Goal: Transaction & Acquisition: Purchase product/service

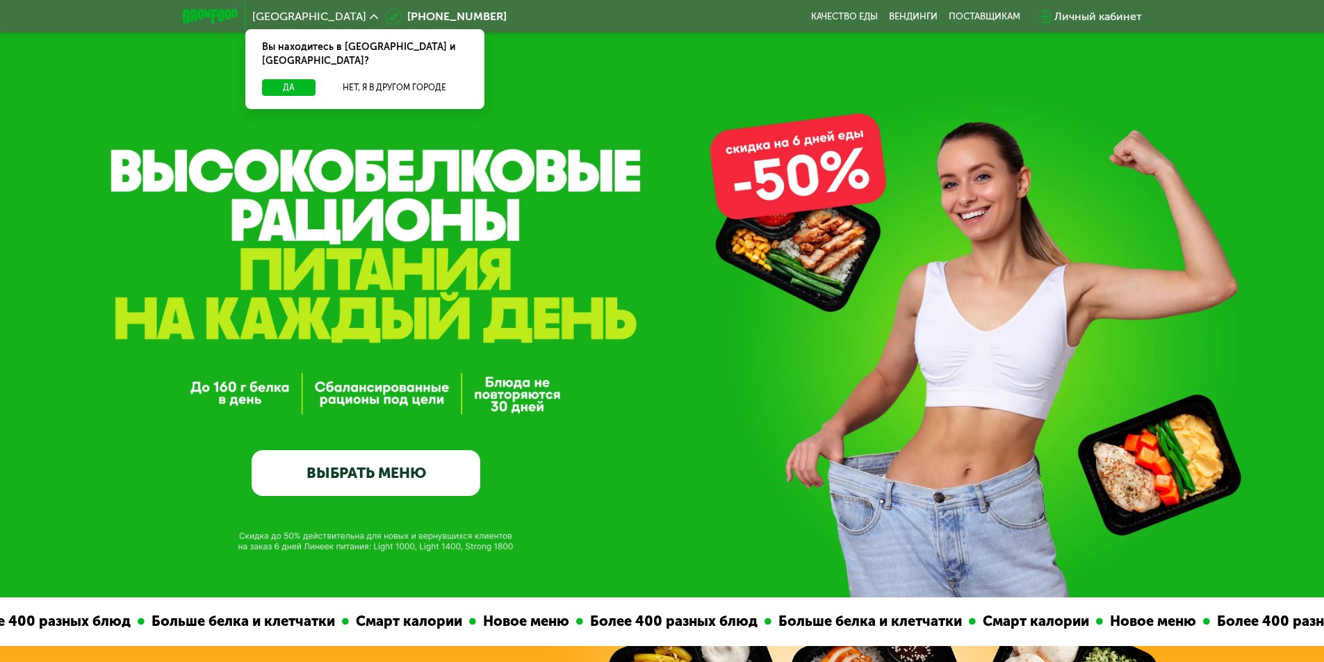
click at [1089, 19] on div "Личный кабинет" at bounding box center [1098, 16] width 88 height 17
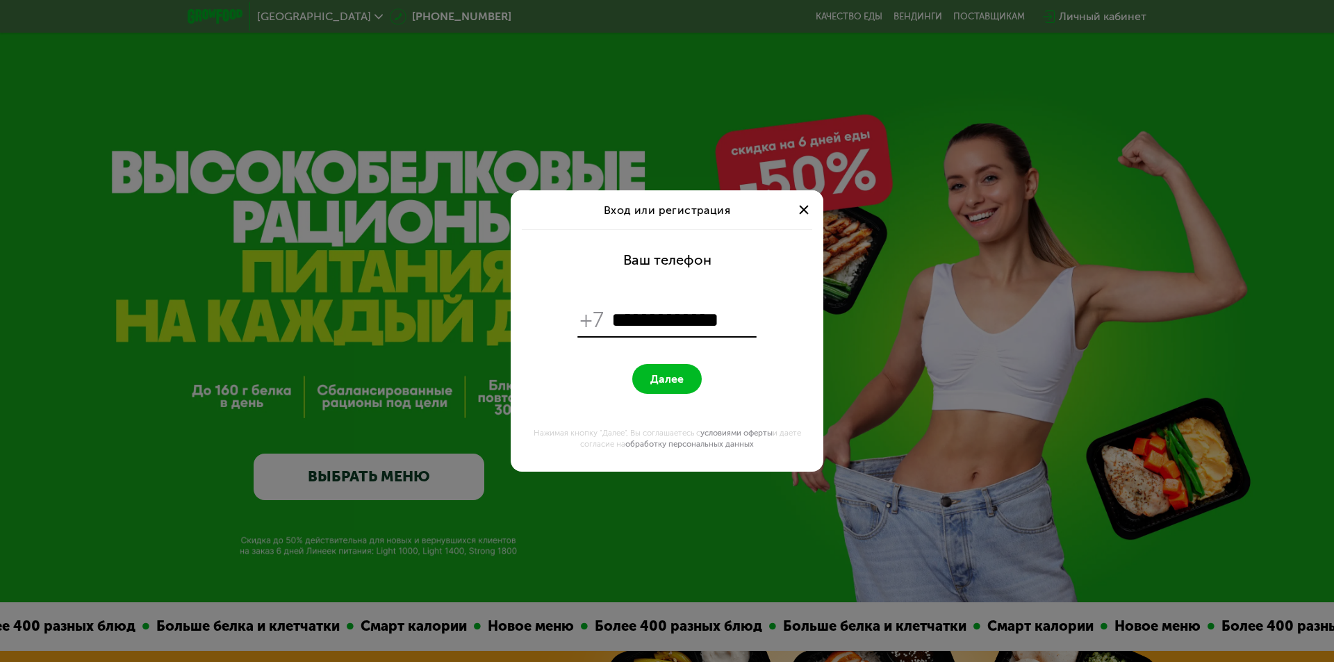
type input "**********"
click at [676, 383] on span "Далее" at bounding box center [667, 379] width 33 height 13
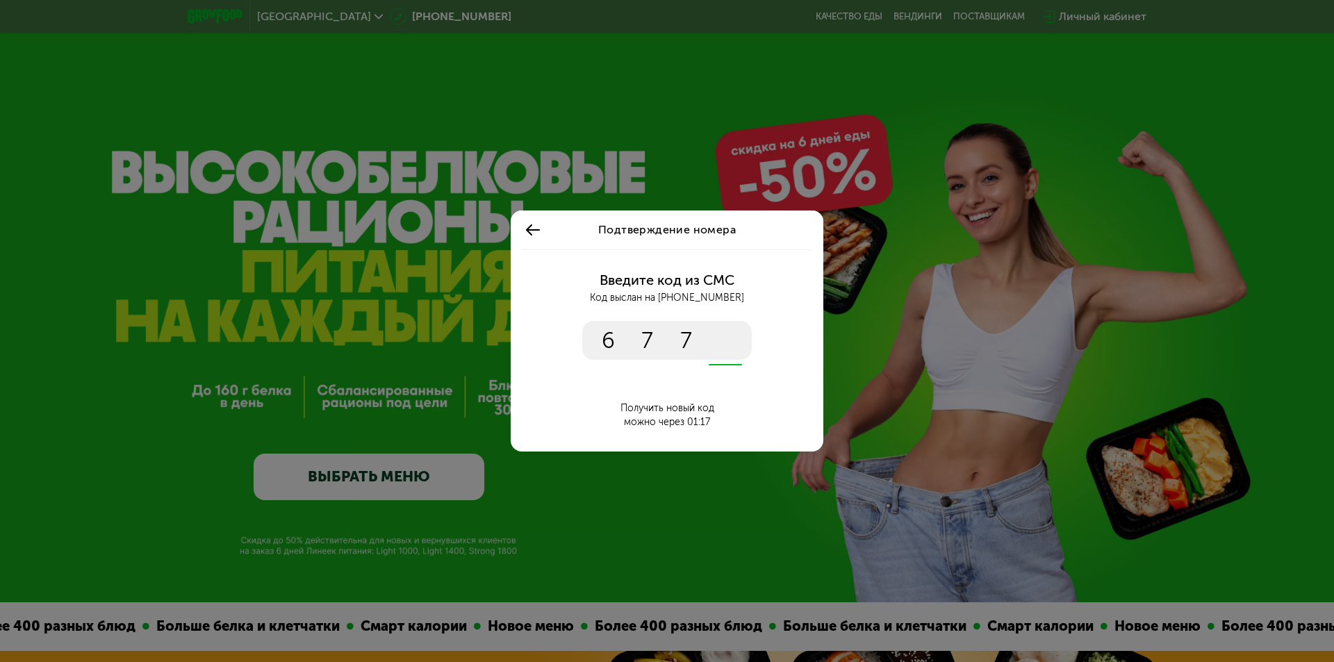
type input "****"
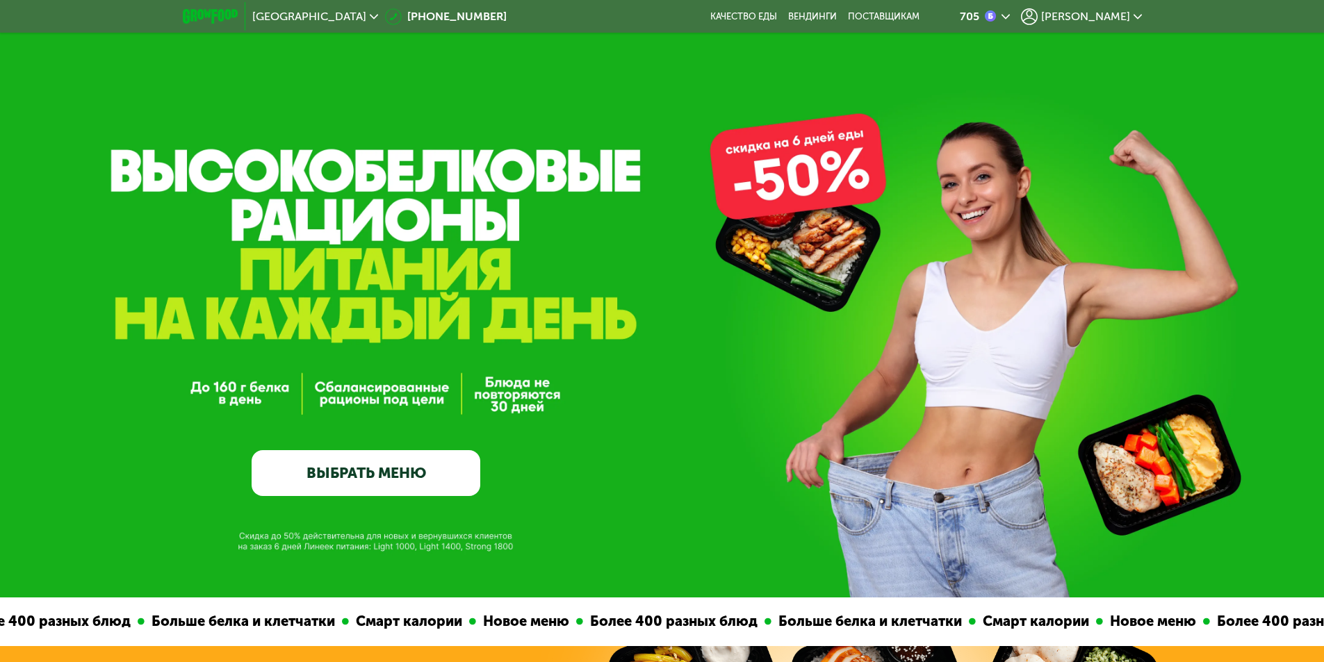
click at [996, 15] on div "705" at bounding box center [978, 16] width 36 height 12
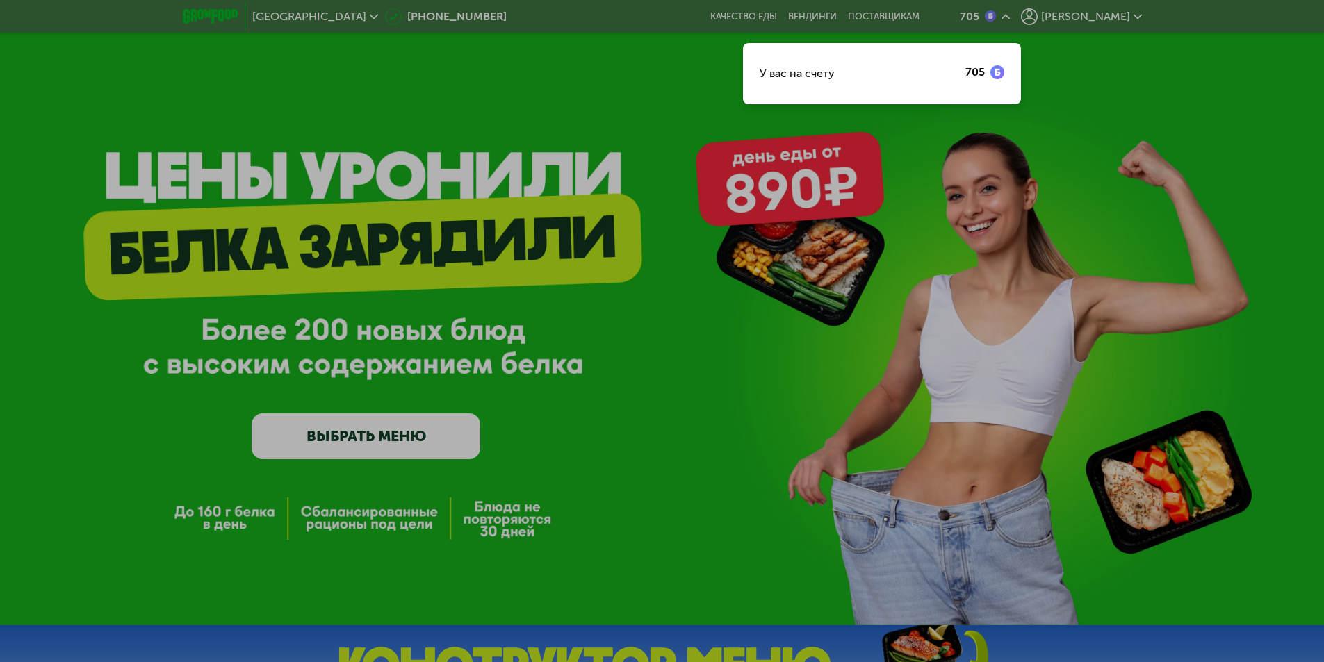
click at [204, 18] on div at bounding box center [662, 331] width 1324 height 662
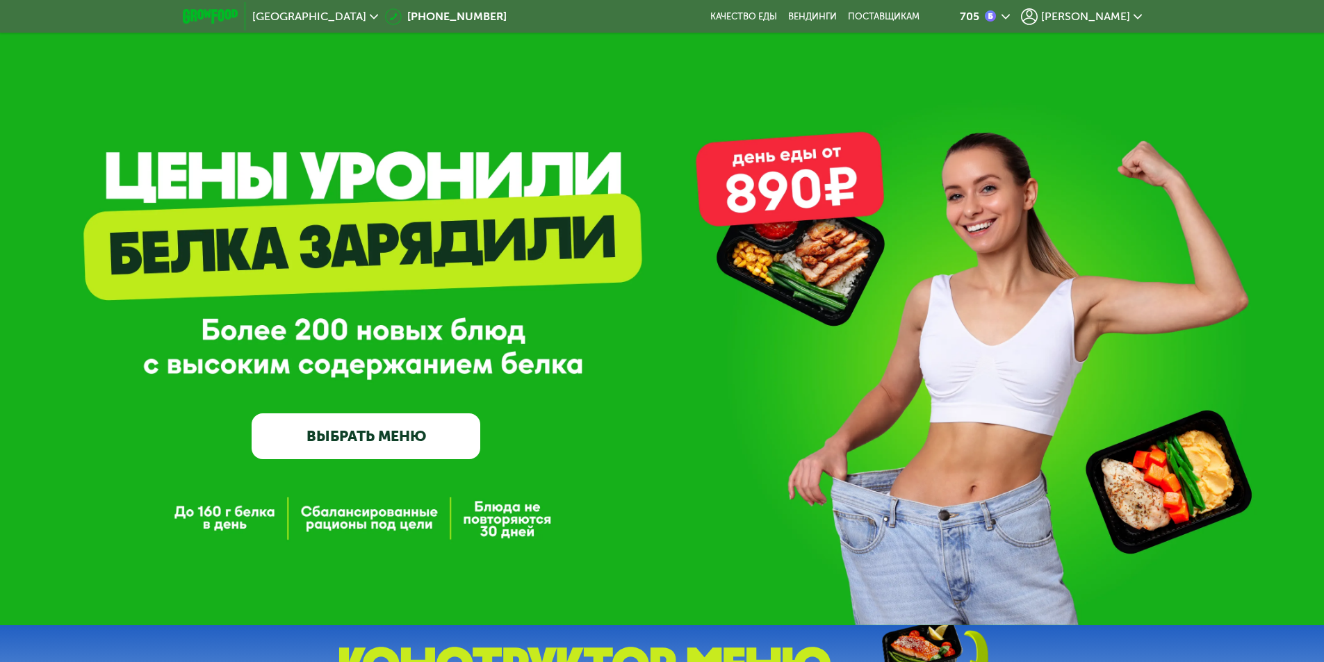
click at [336, 448] on link "ВЫБРАТЬ МЕНЮ" at bounding box center [366, 437] width 229 height 46
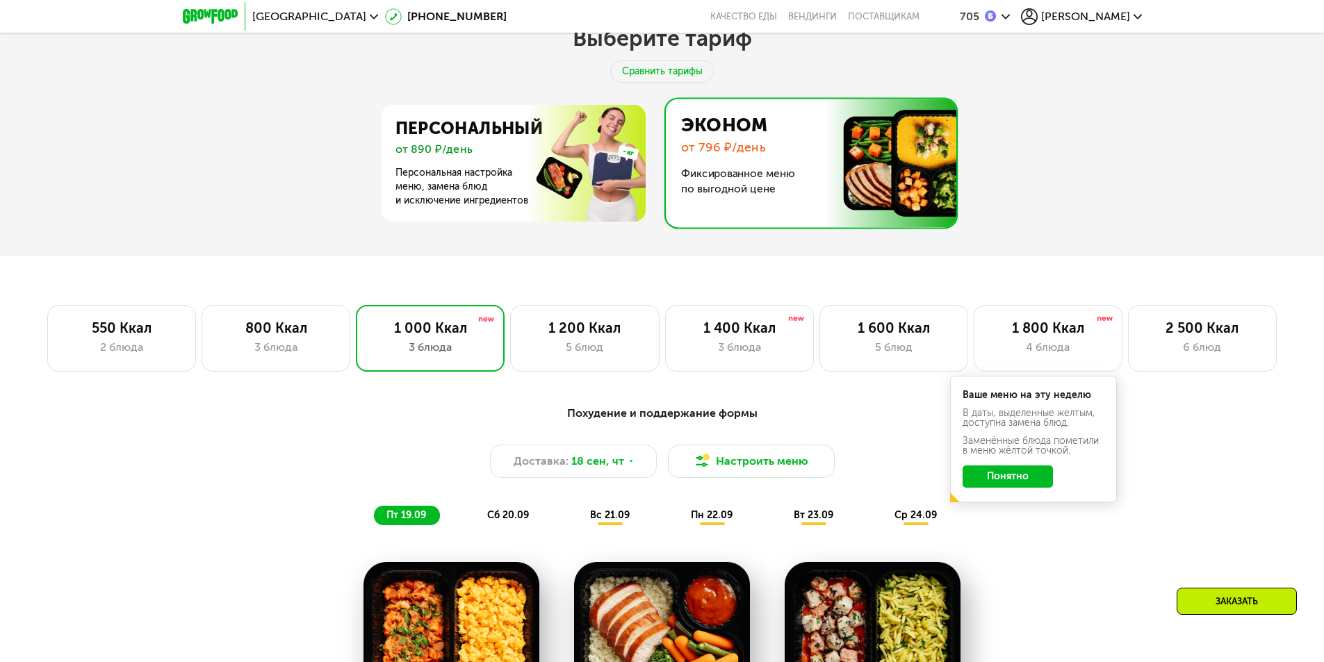
scroll to position [733, 0]
click at [146, 352] on div "2 блюда" at bounding box center [122, 348] width 120 height 17
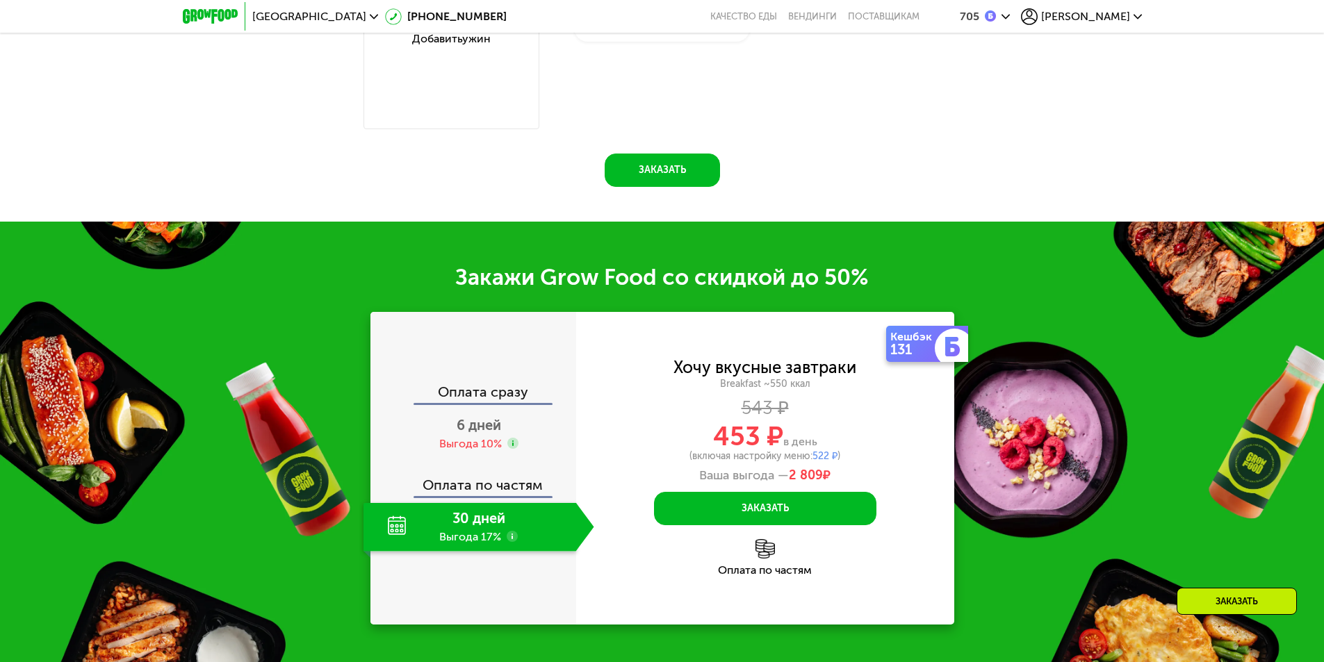
scroll to position [1636, 0]
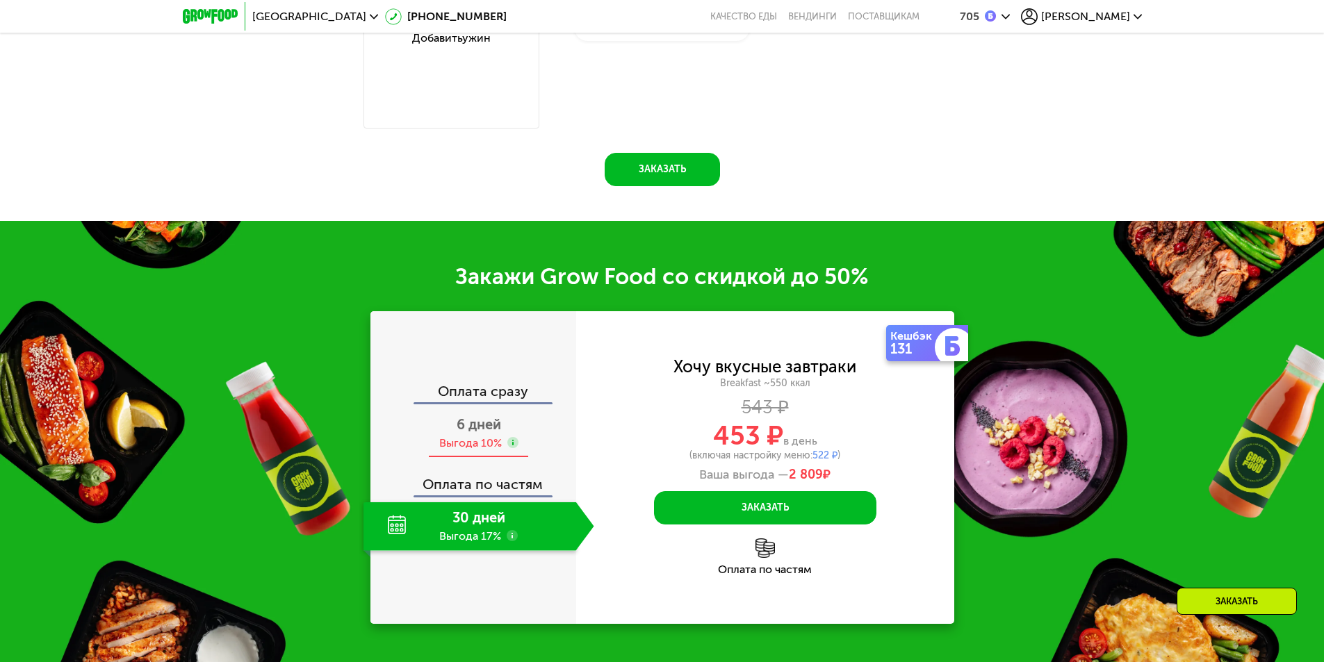
click at [489, 443] on div "Выгода 10%" at bounding box center [470, 443] width 63 height 15
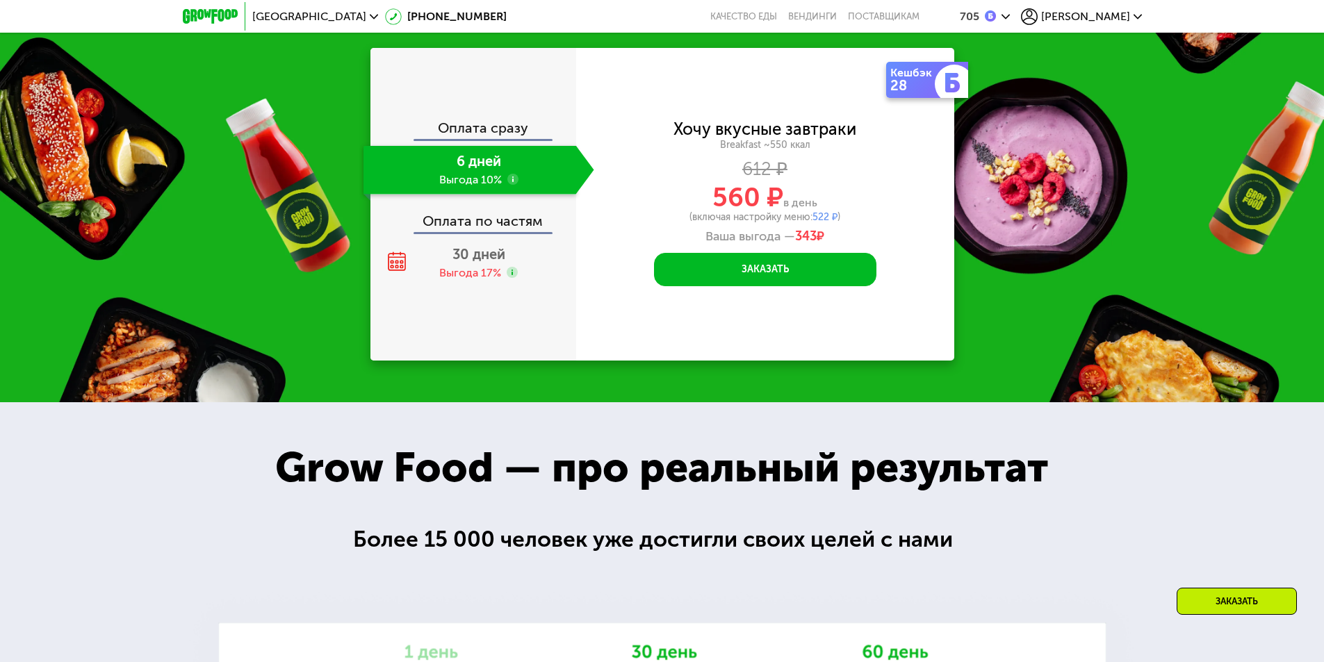
scroll to position [1914, 0]
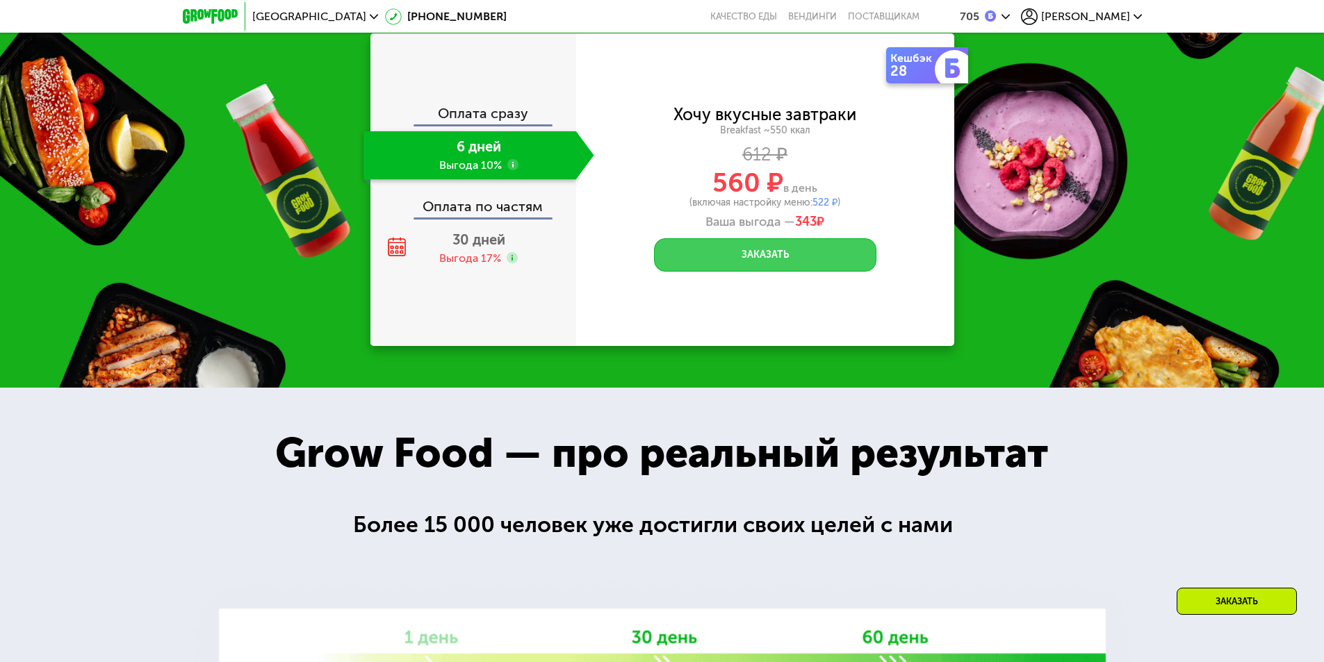
click at [763, 266] on button "Заказать" at bounding box center [765, 254] width 222 height 33
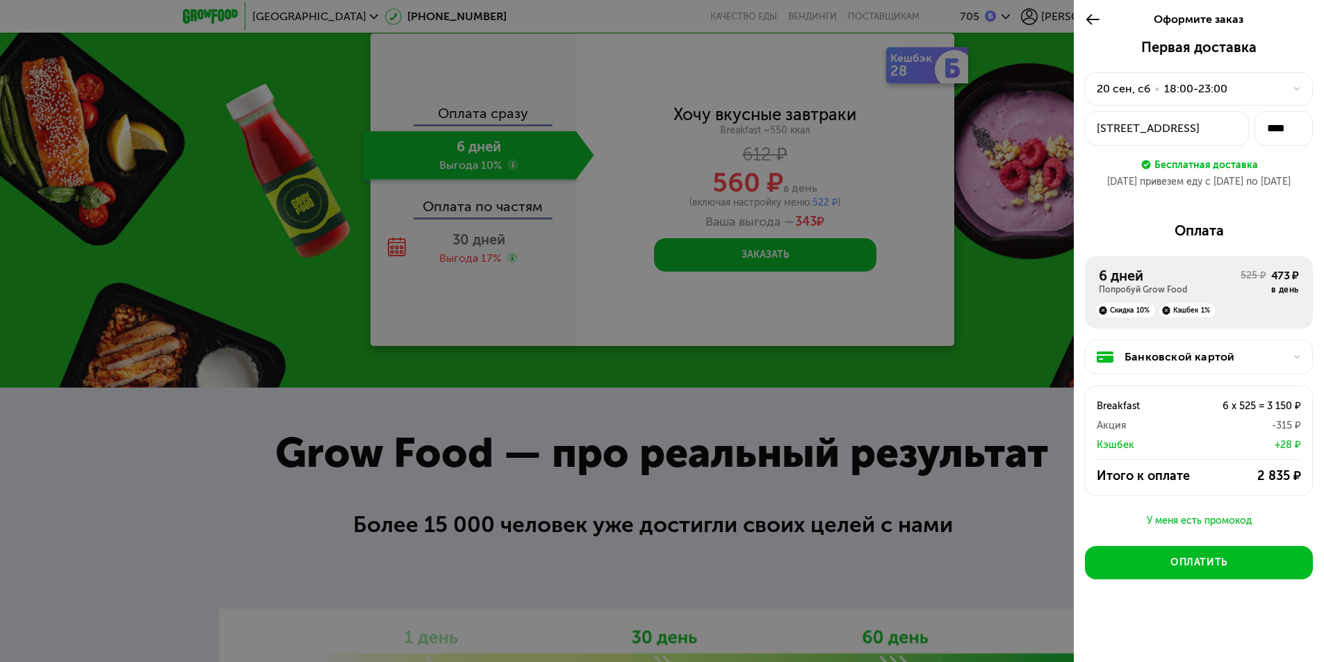
click at [1215, 360] on div "Банковской картой" at bounding box center [1205, 357] width 160 height 17
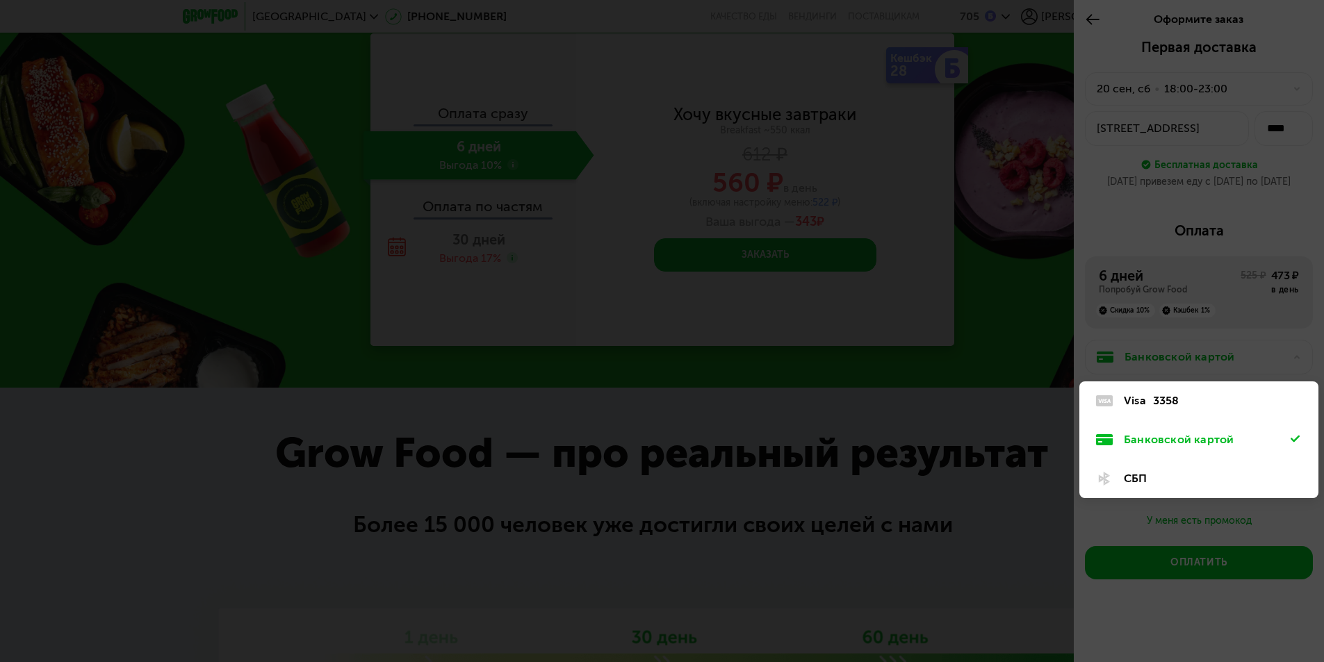
click at [1161, 405] on div "3358" at bounding box center [1166, 401] width 26 height 17
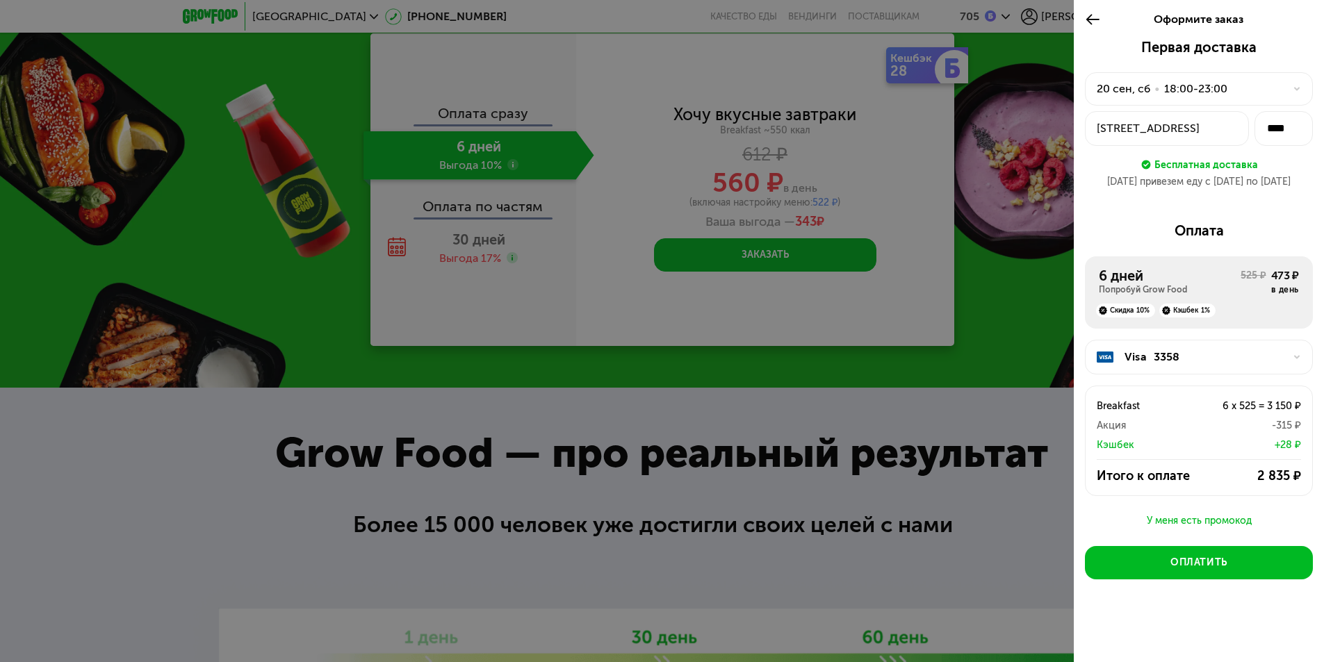
click at [1102, 86] on div "20 сен, сб" at bounding box center [1124, 89] width 54 height 17
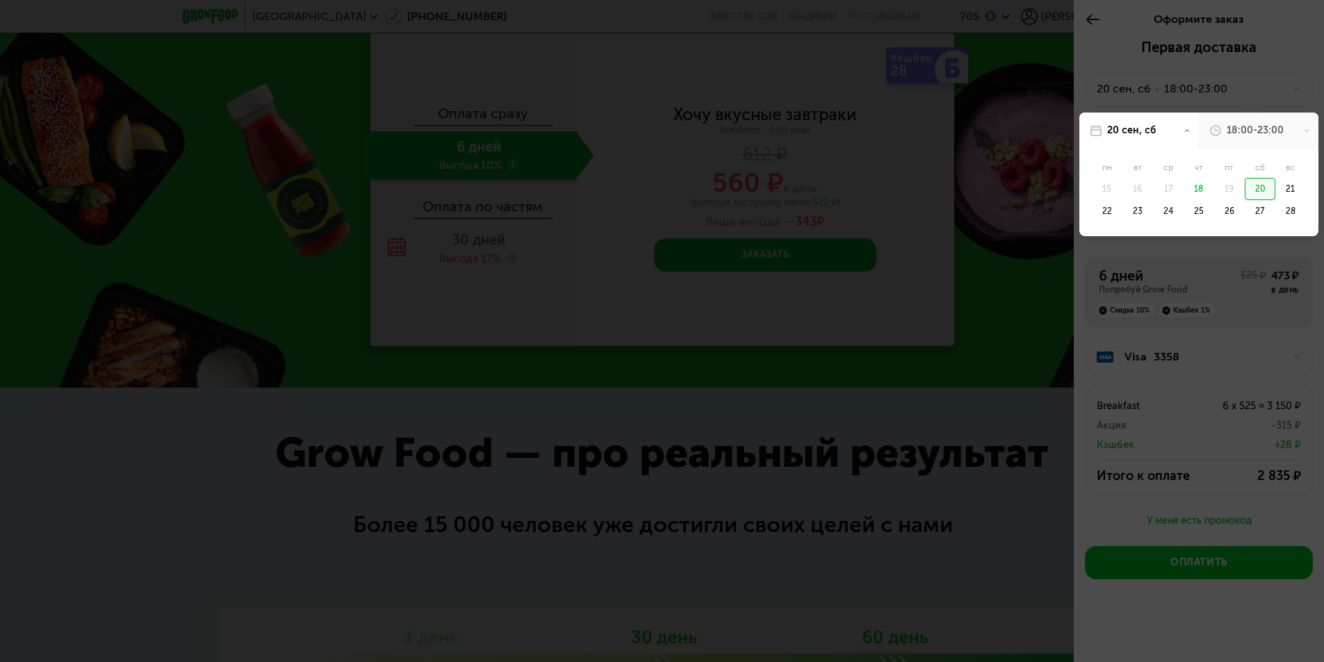
click at [1009, 351] on div at bounding box center [662, 331] width 1324 height 662
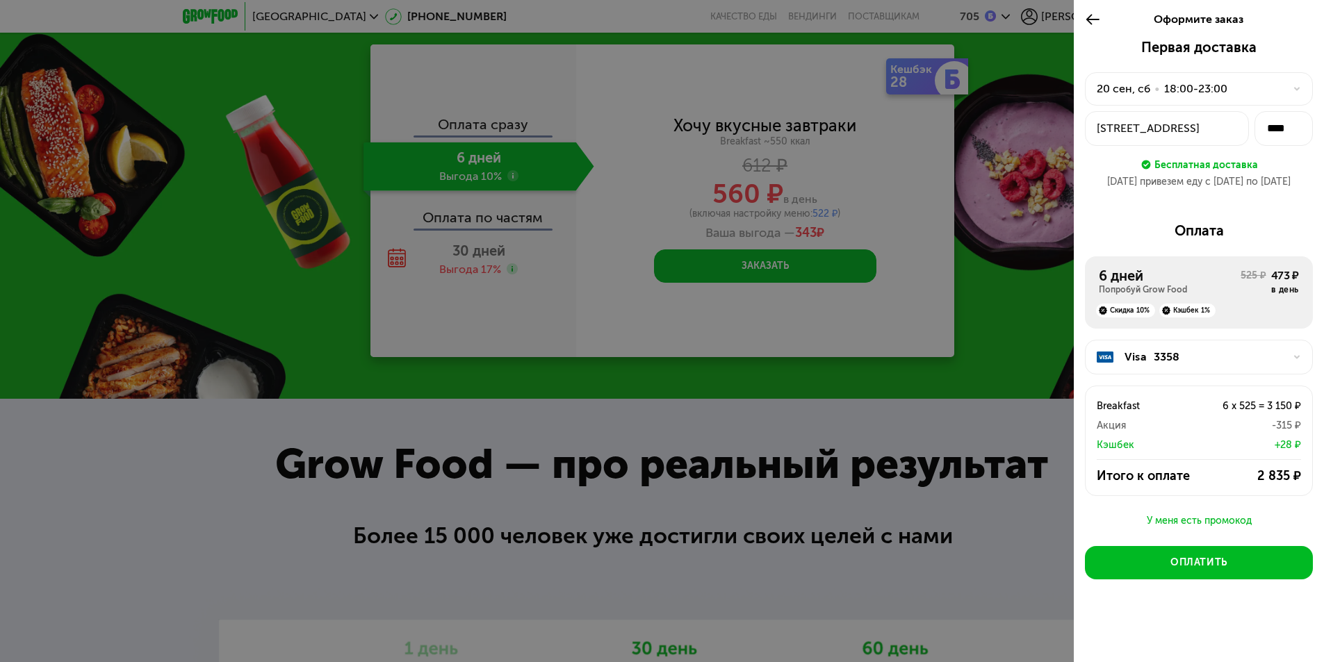
scroll to position [1706, 0]
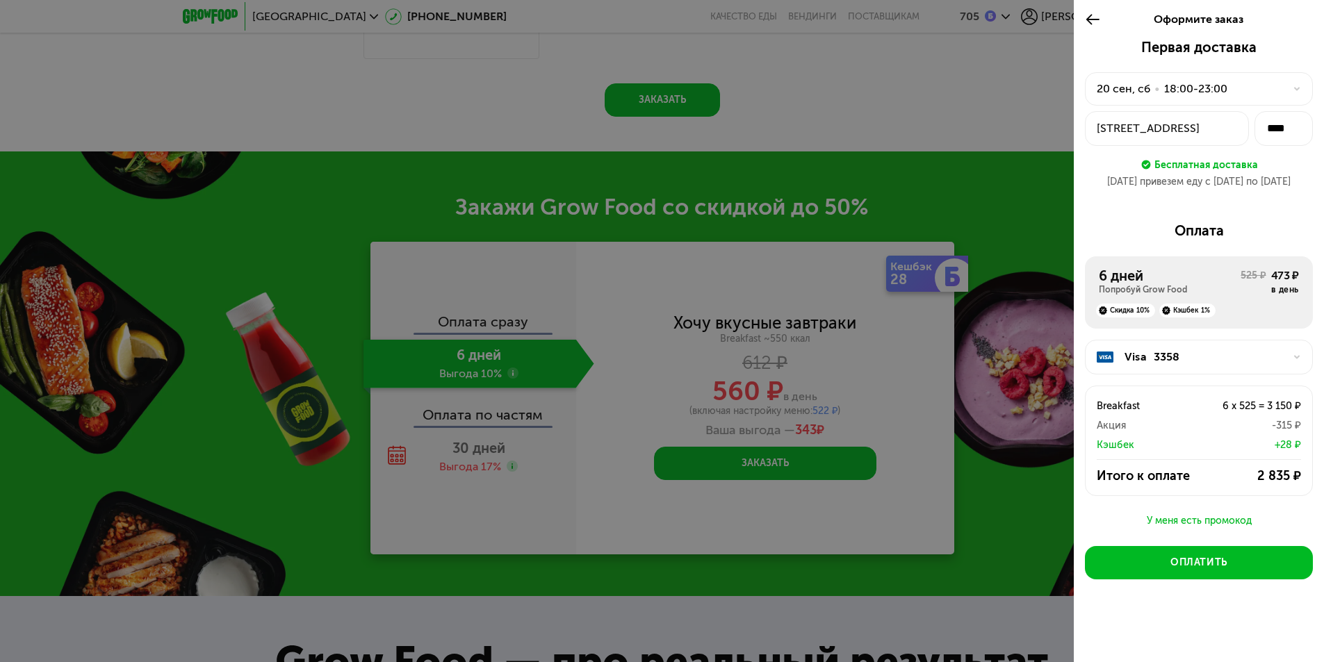
drag, startPoint x: 1199, startPoint y: 357, endPoint x: 859, endPoint y: 53, distance: 456.3
click at [859, 53] on div at bounding box center [662, 331] width 1324 height 662
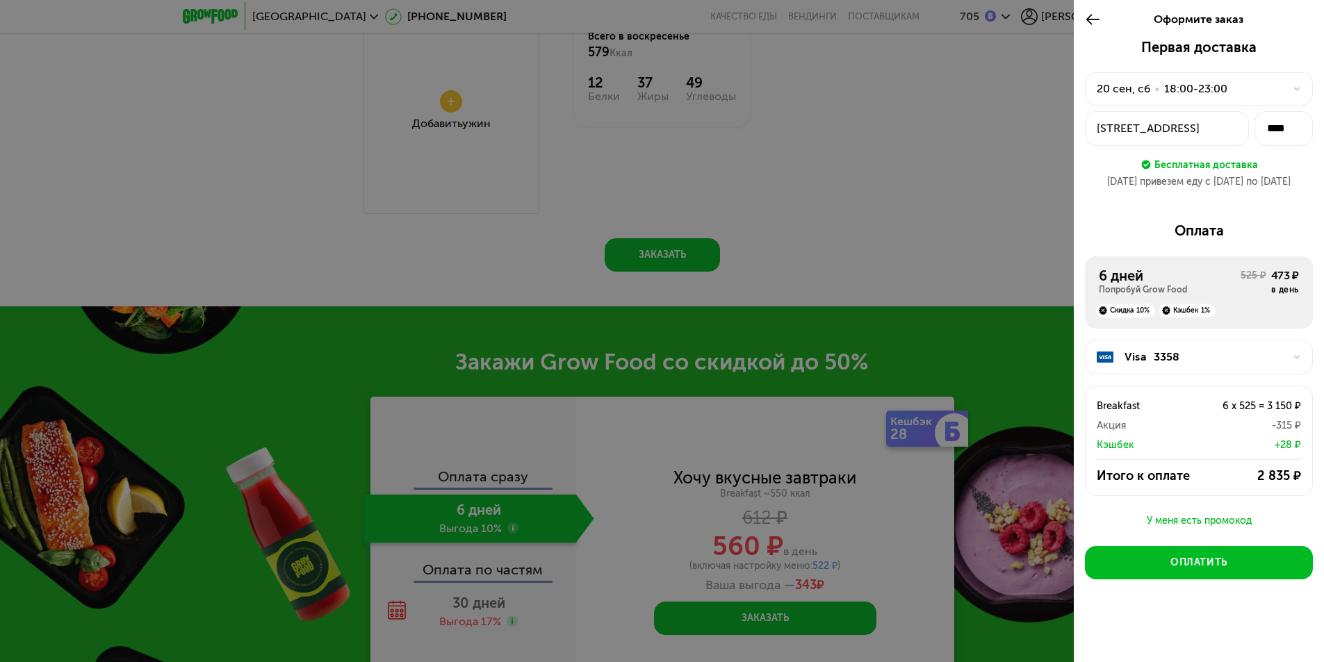
scroll to position [1497, 0]
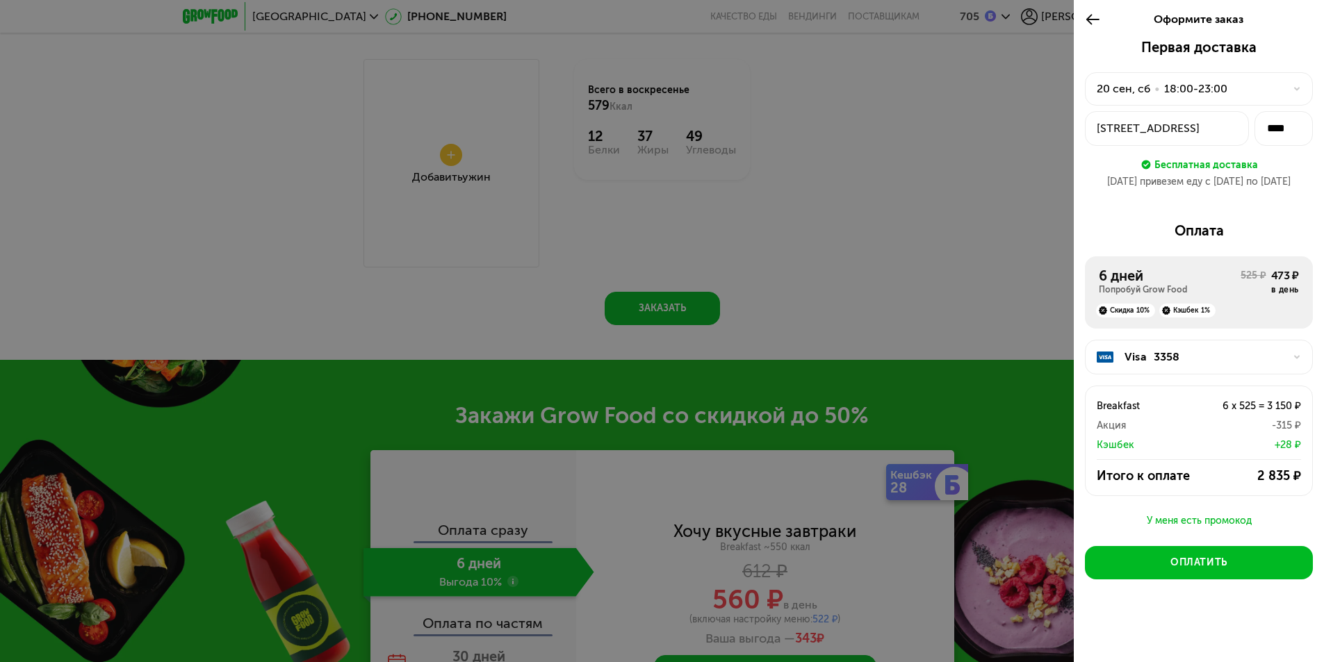
click at [836, 247] on div at bounding box center [662, 331] width 1324 height 662
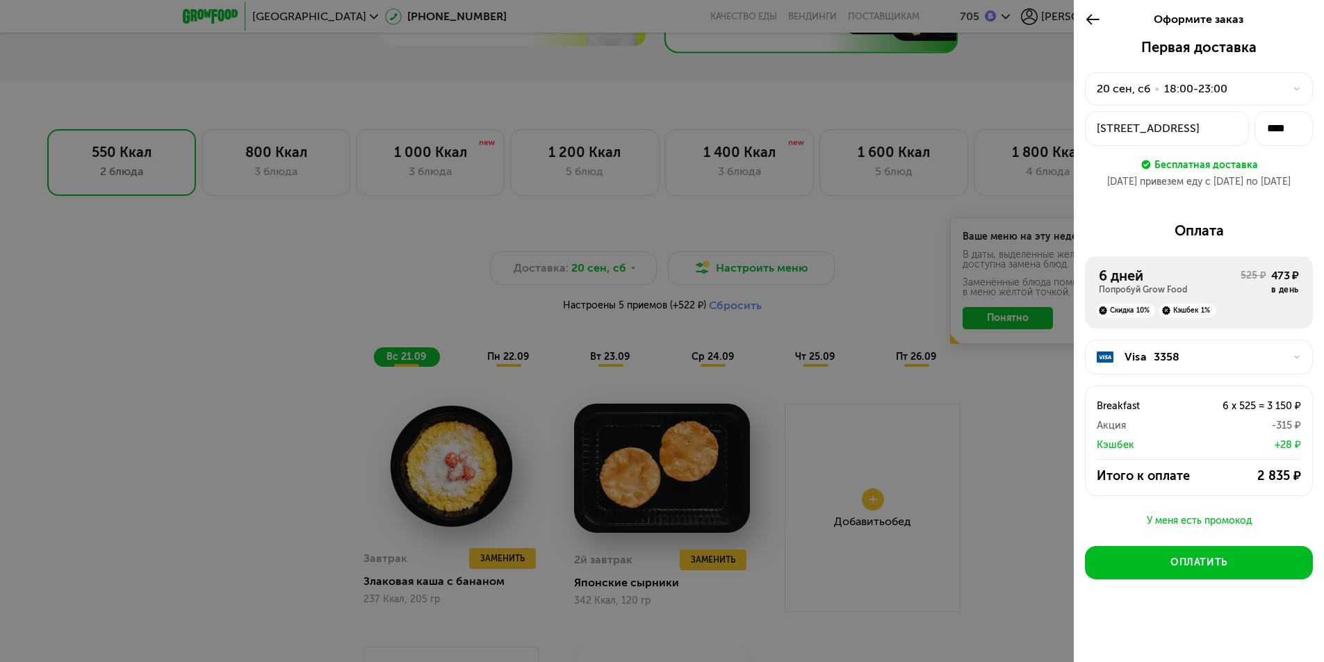
scroll to position [872, 0]
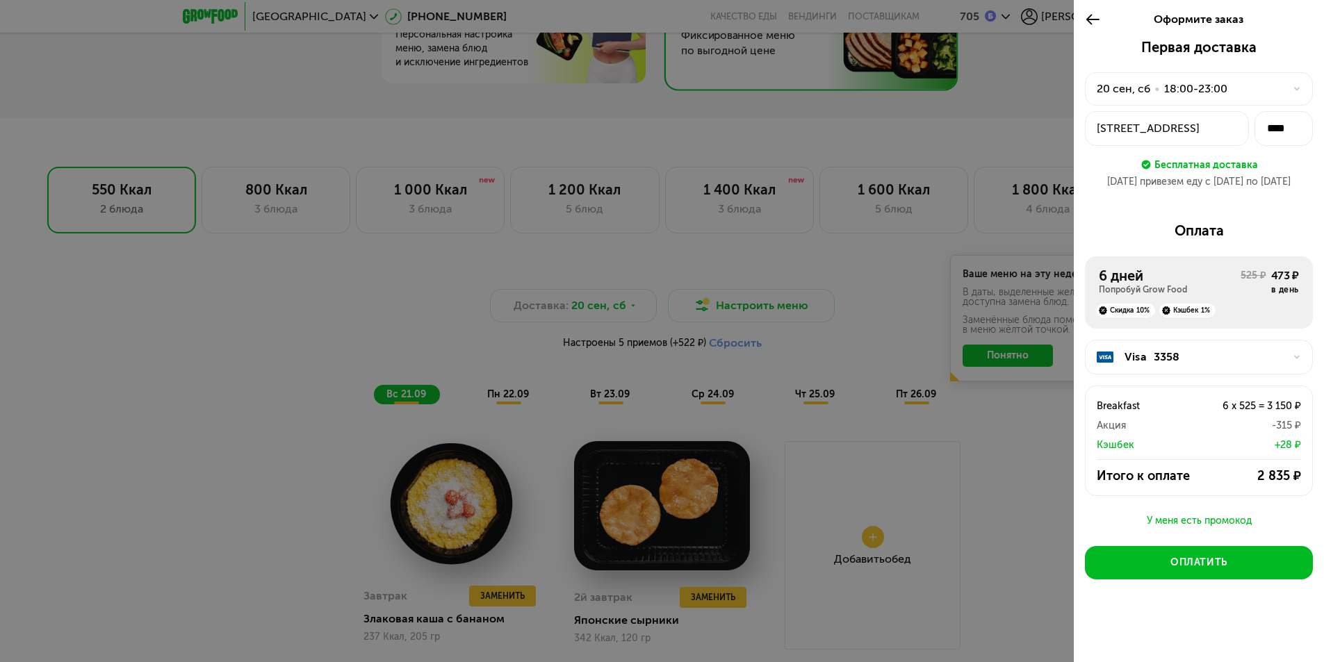
click at [1022, 523] on div at bounding box center [662, 331] width 1324 height 662
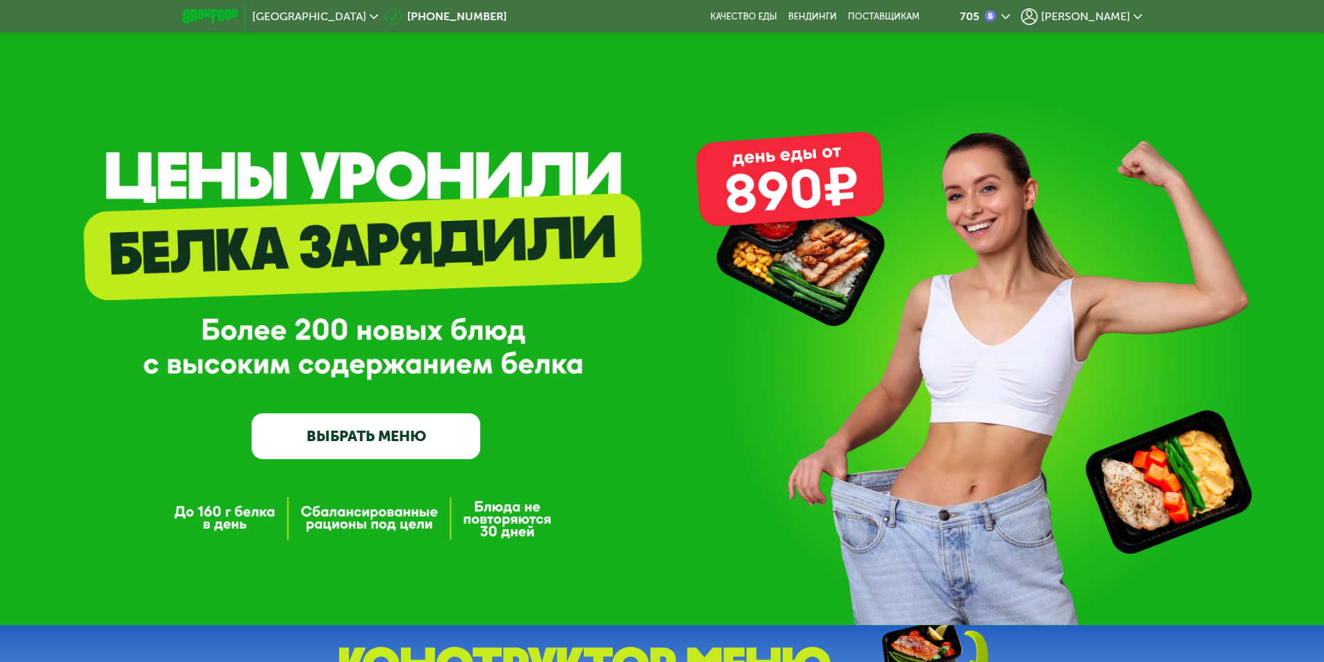
click at [391, 441] on link "ВЫБРАТЬ МЕНЮ" at bounding box center [366, 437] width 229 height 46
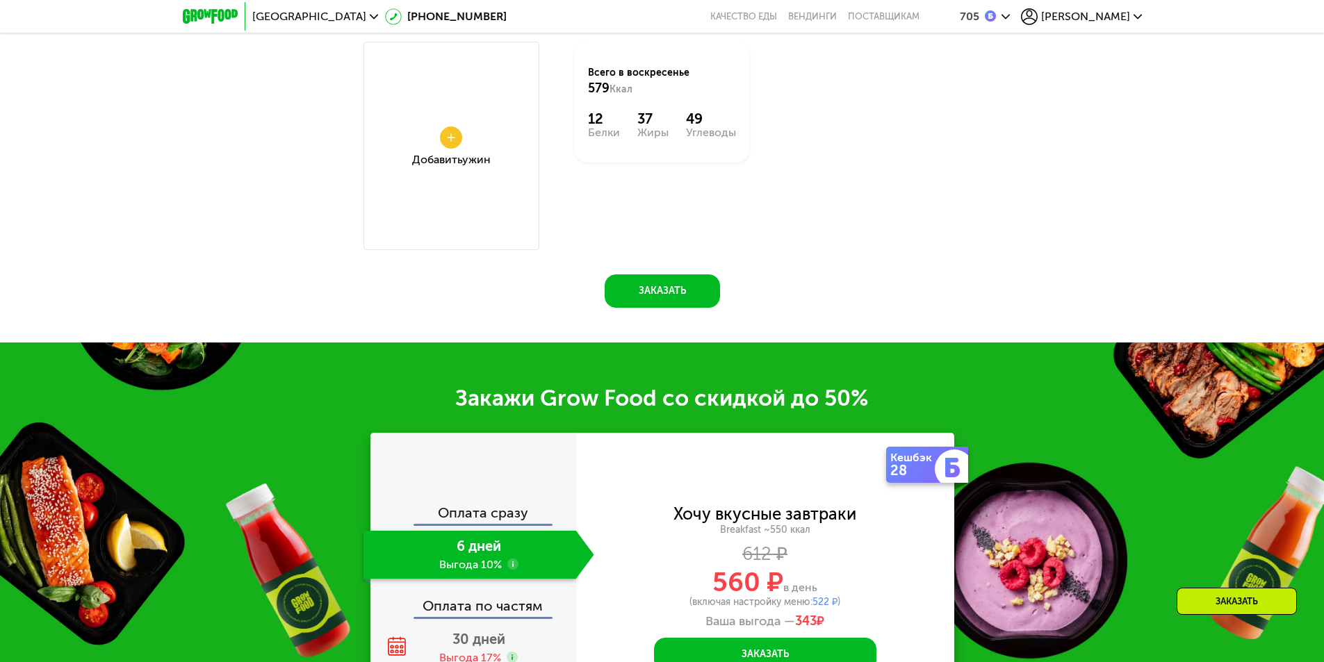
scroll to position [1636, 0]
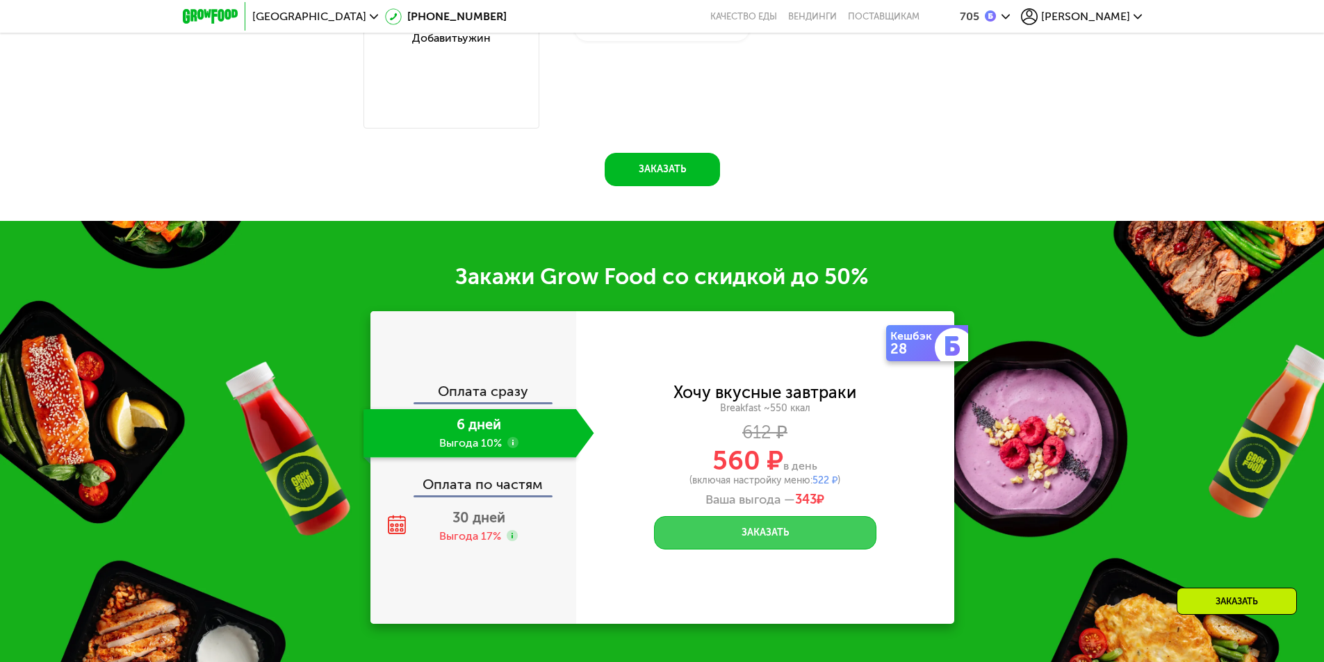
click at [786, 543] on button "Заказать" at bounding box center [765, 532] width 222 height 33
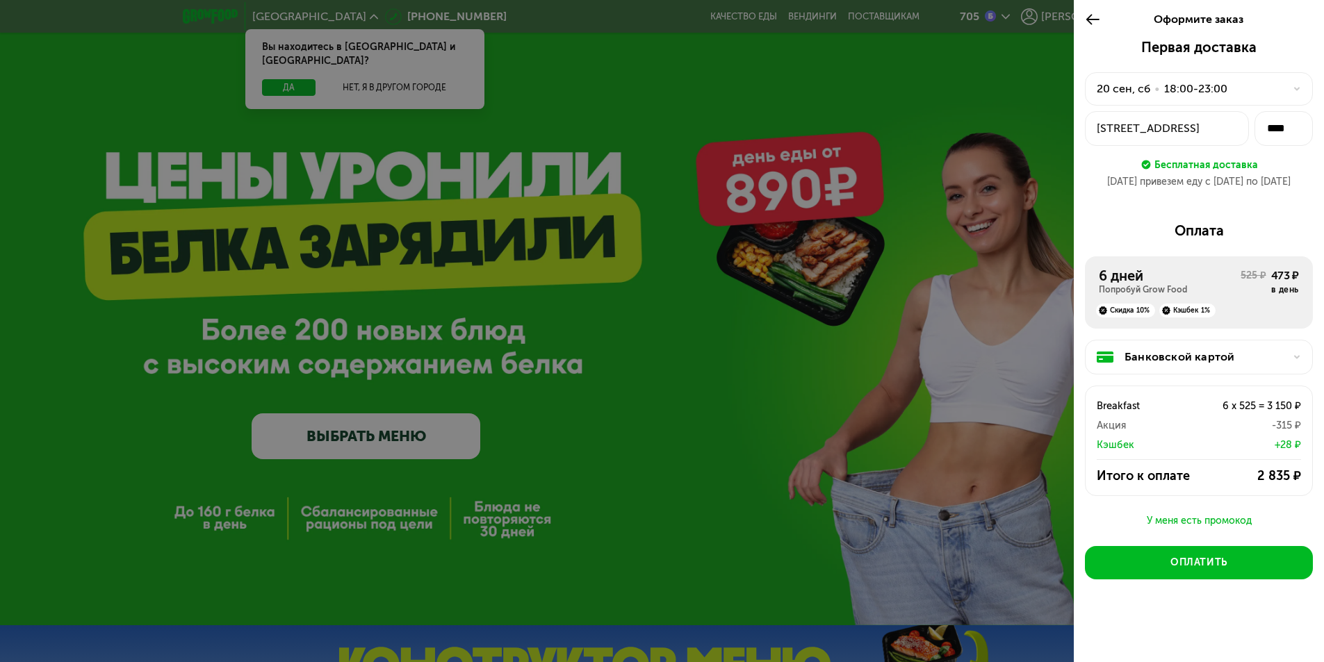
click at [1136, 88] on div "20 сен, сб" at bounding box center [1124, 89] width 54 height 17
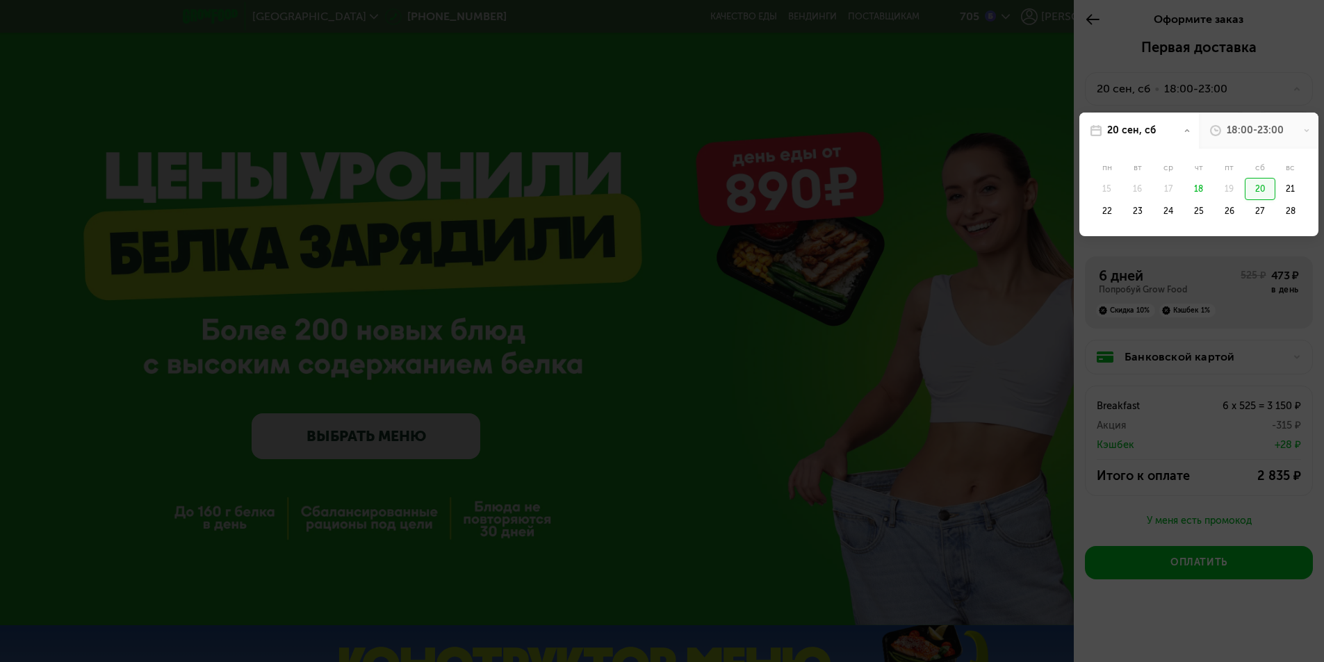
click at [929, 375] on div at bounding box center [662, 331] width 1324 height 662
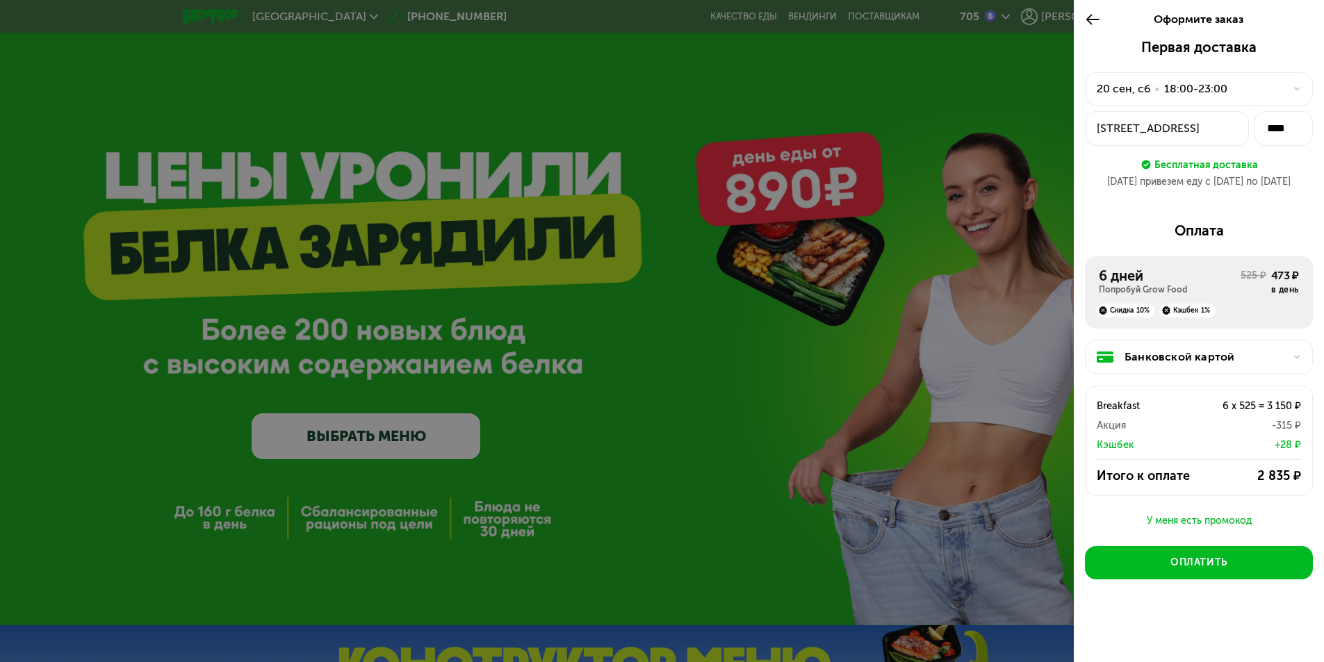
click at [1126, 88] on div "20 сен, сб" at bounding box center [1124, 89] width 54 height 17
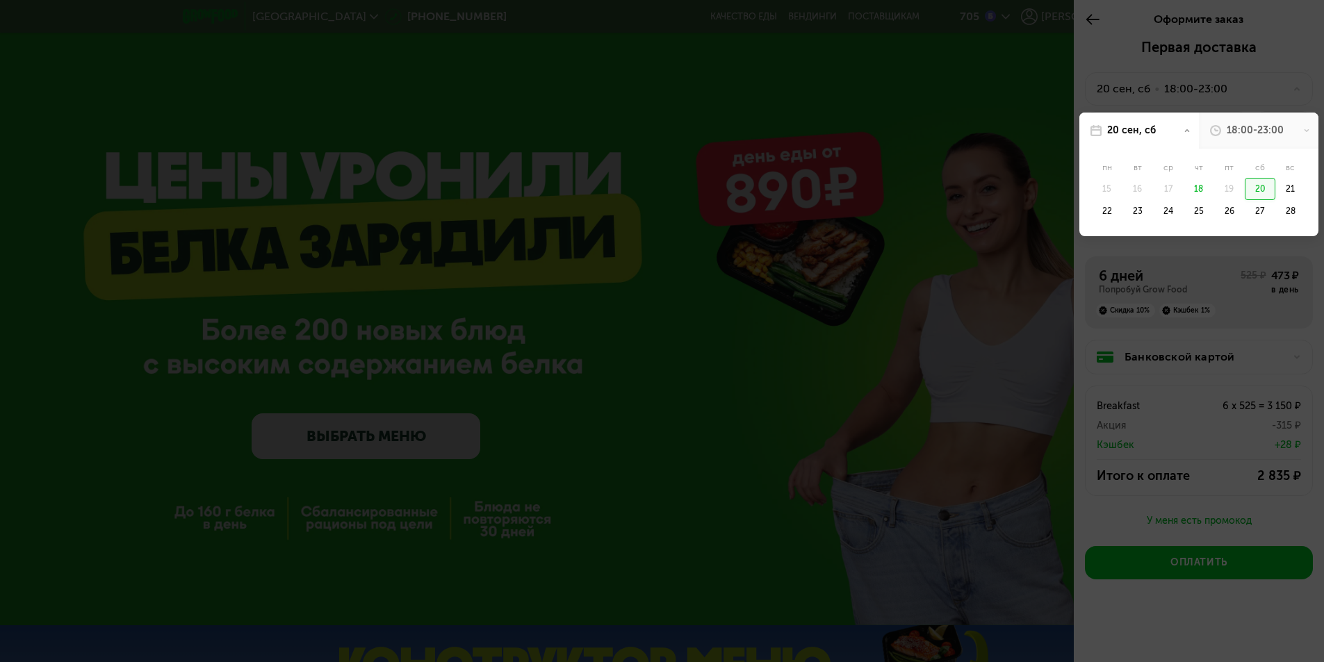
click at [1263, 193] on div "20" at bounding box center [1260, 189] width 31 height 22
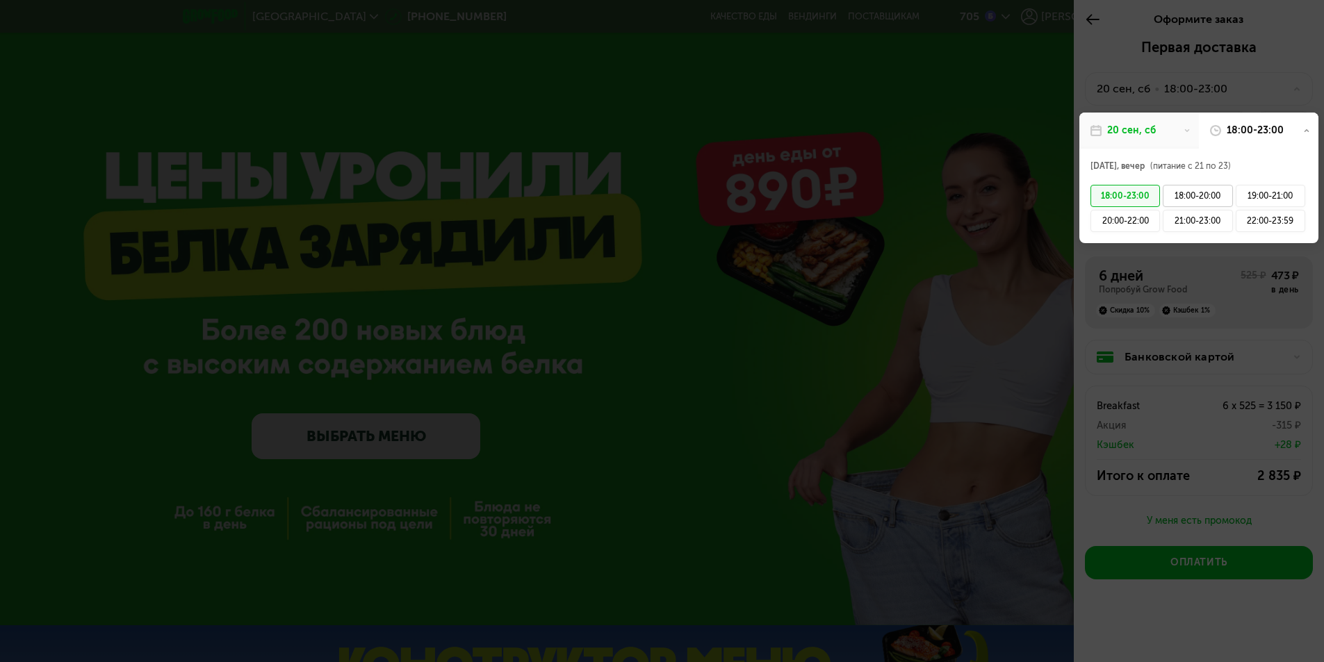
click at [1185, 202] on div "18:00-20:00" at bounding box center [1198, 196] width 70 height 22
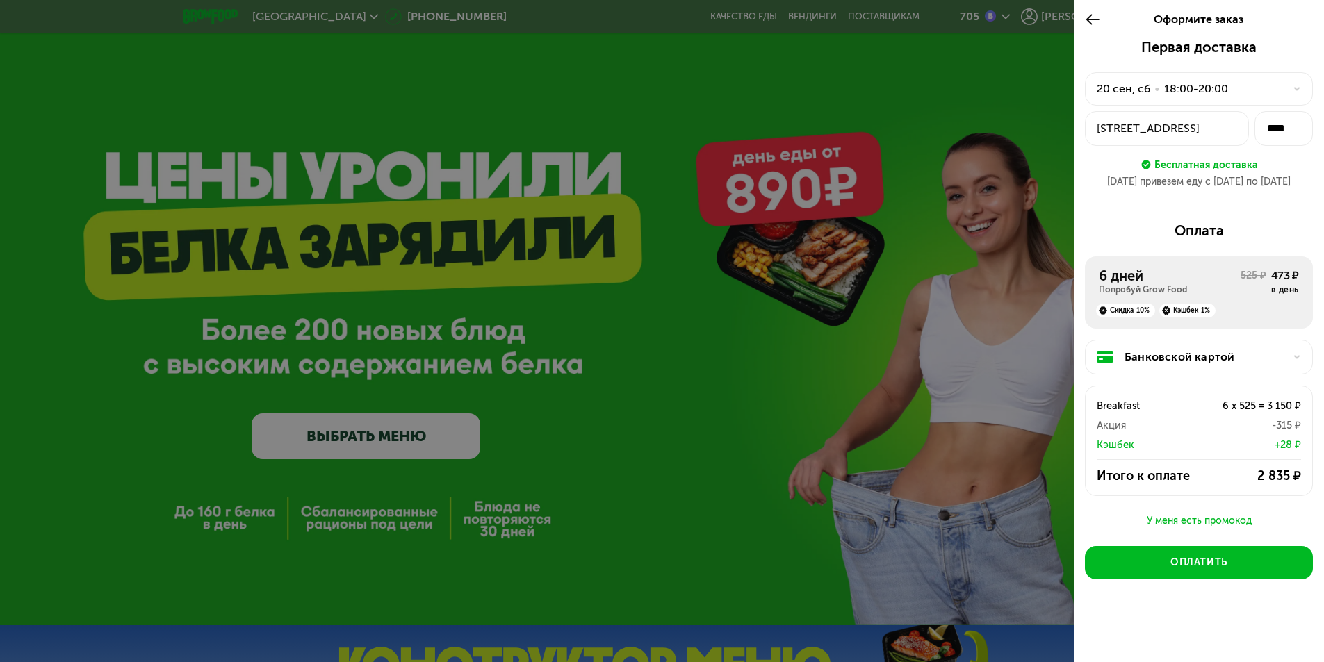
click at [1177, 366] on div "Банковской картой" at bounding box center [1199, 357] width 228 height 35
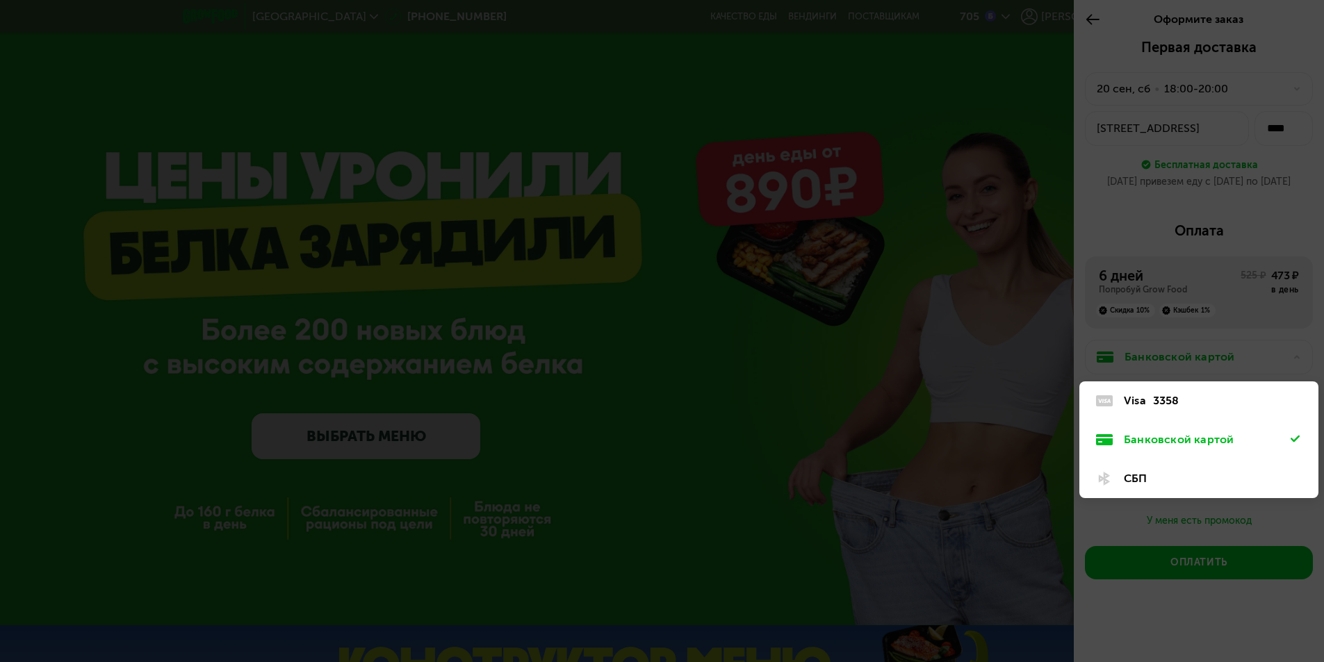
click at [1166, 402] on div "3358" at bounding box center [1166, 401] width 26 height 17
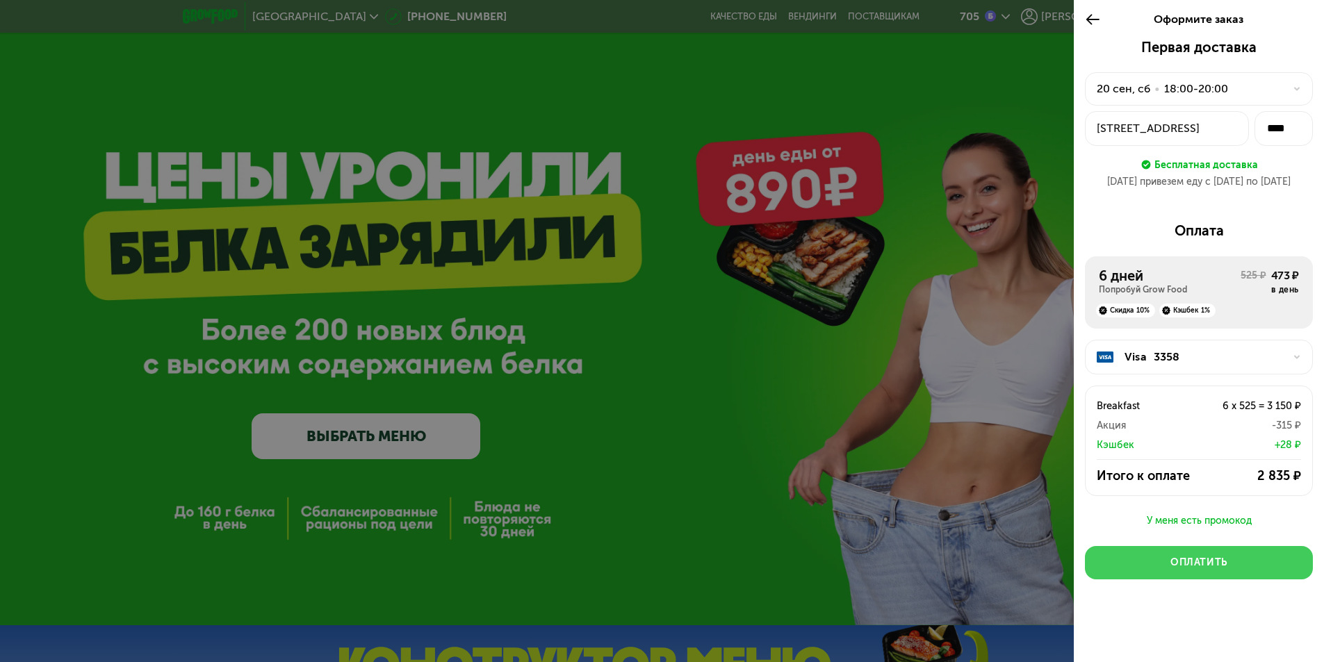
click at [1210, 558] on div "Оплатить" at bounding box center [1198, 563] width 57 height 14
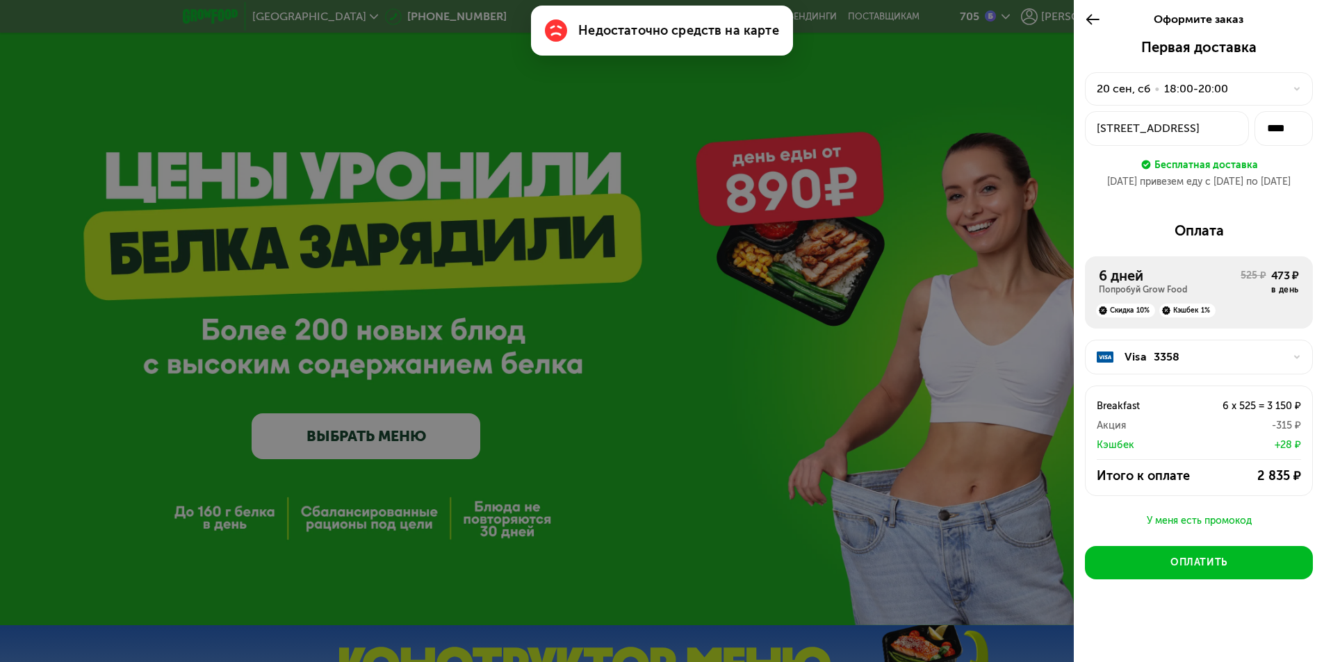
click at [1204, 520] on div "У меня есть промокод" at bounding box center [1199, 521] width 228 height 17
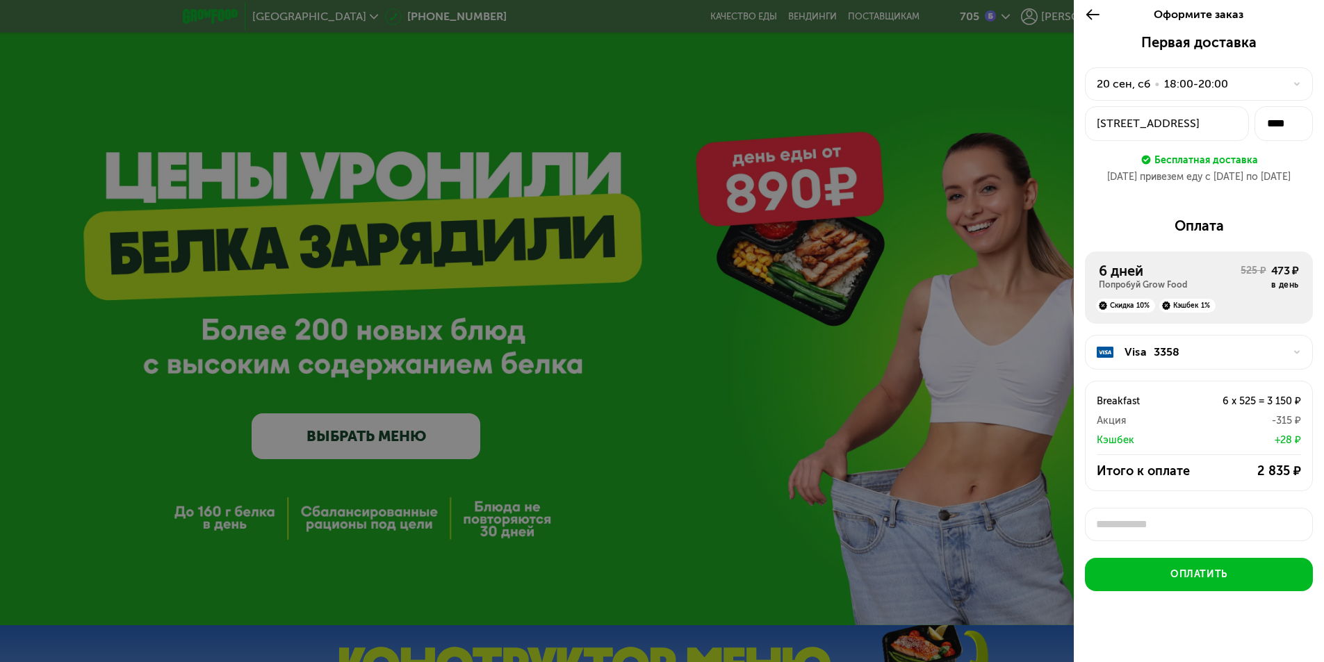
scroll to position [15, 0]
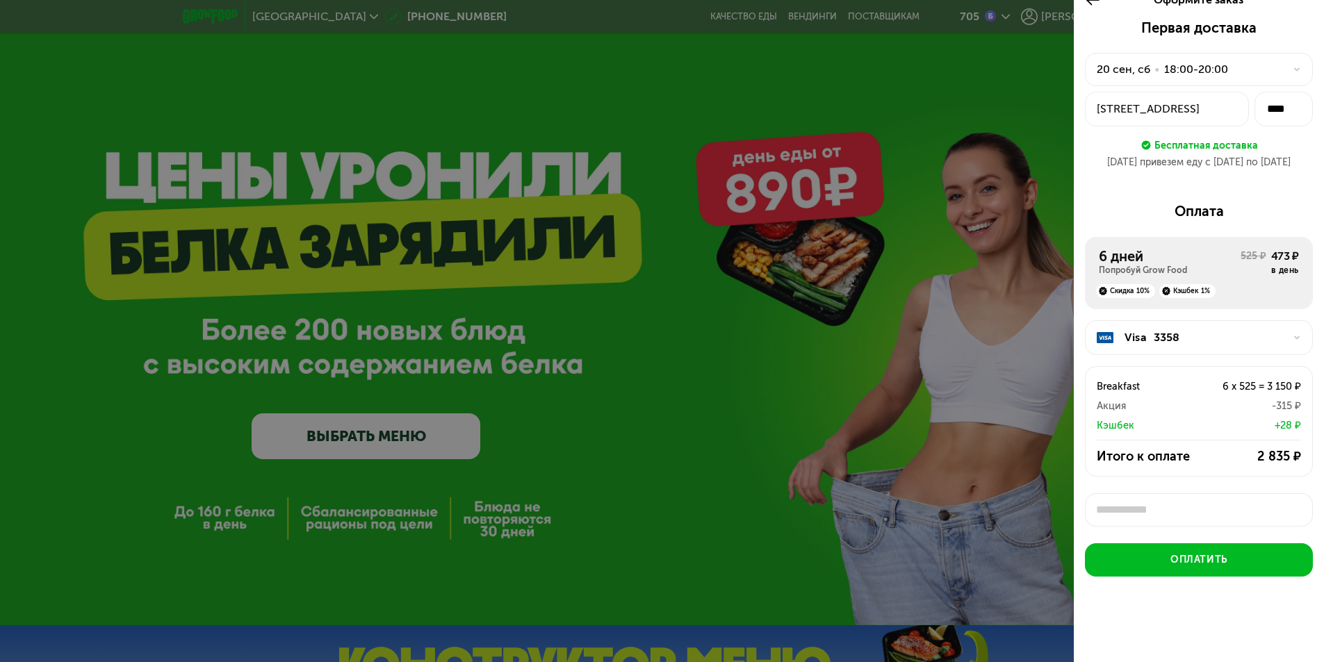
click at [1214, 275] on div "Попробуй Grow Food" at bounding box center [1170, 270] width 142 height 11
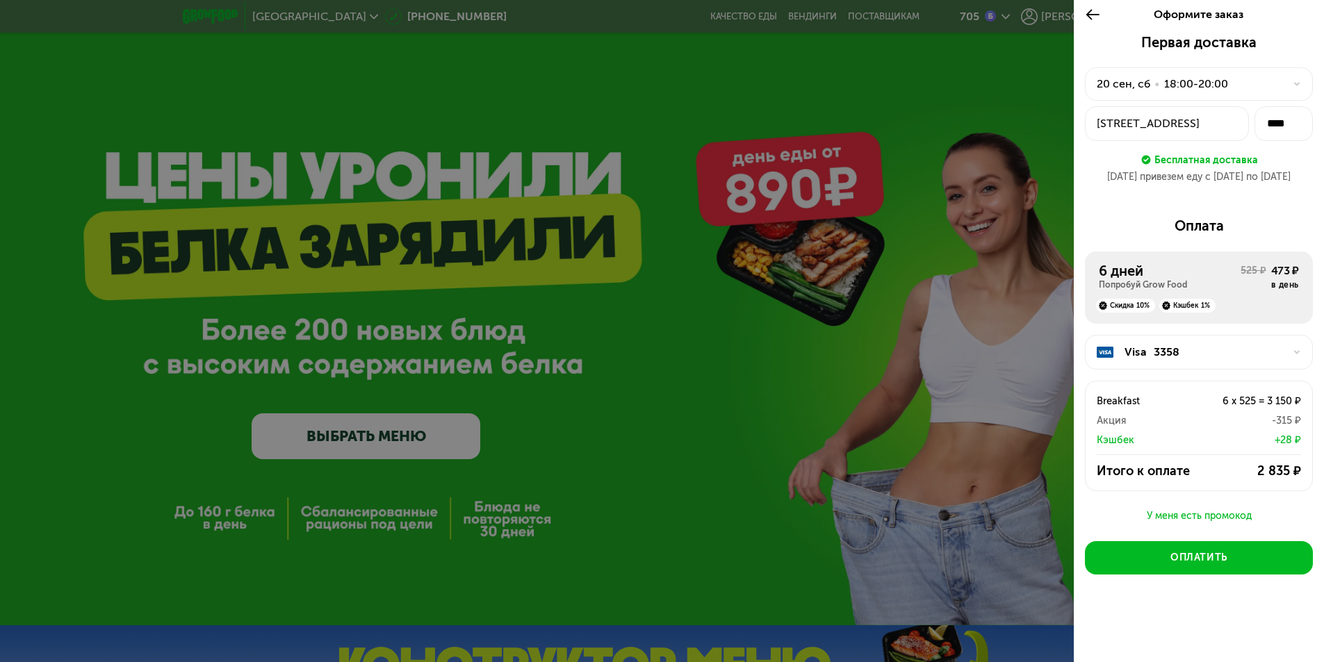
drag, startPoint x: 860, startPoint y: 365, endPoint x: 931, endPoint y: 268, distance: 119.8
click at [860, 364] on div at bounding box center [662, 331] width 1324 height 662
click at [1024, 15] on div at bounding box center [662, 331] width 1324 height 662
click at [923, 245] on div at bounding box center [662, 331] width 1324 height 662
click at [1096, 16] on icon at bounding box center [1093, 14] width 16 height 17
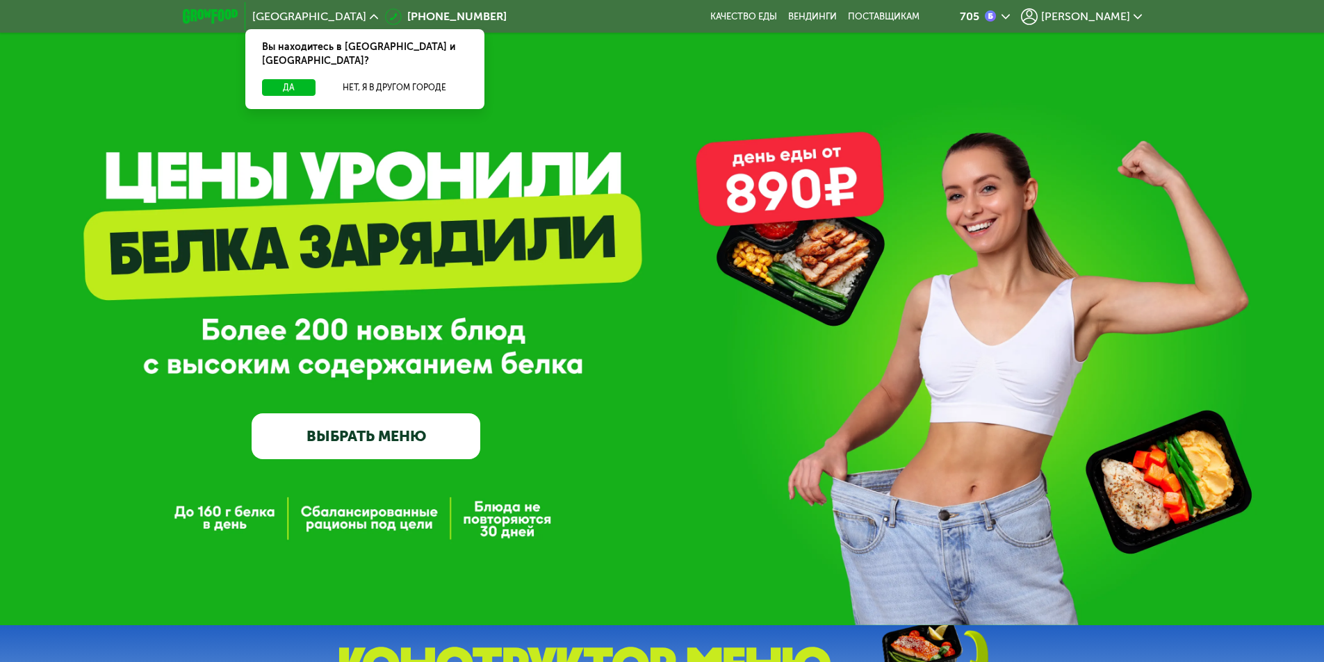
click at [1010, 12] on div "705" at bounding box center [985, 16] width 50 height 17
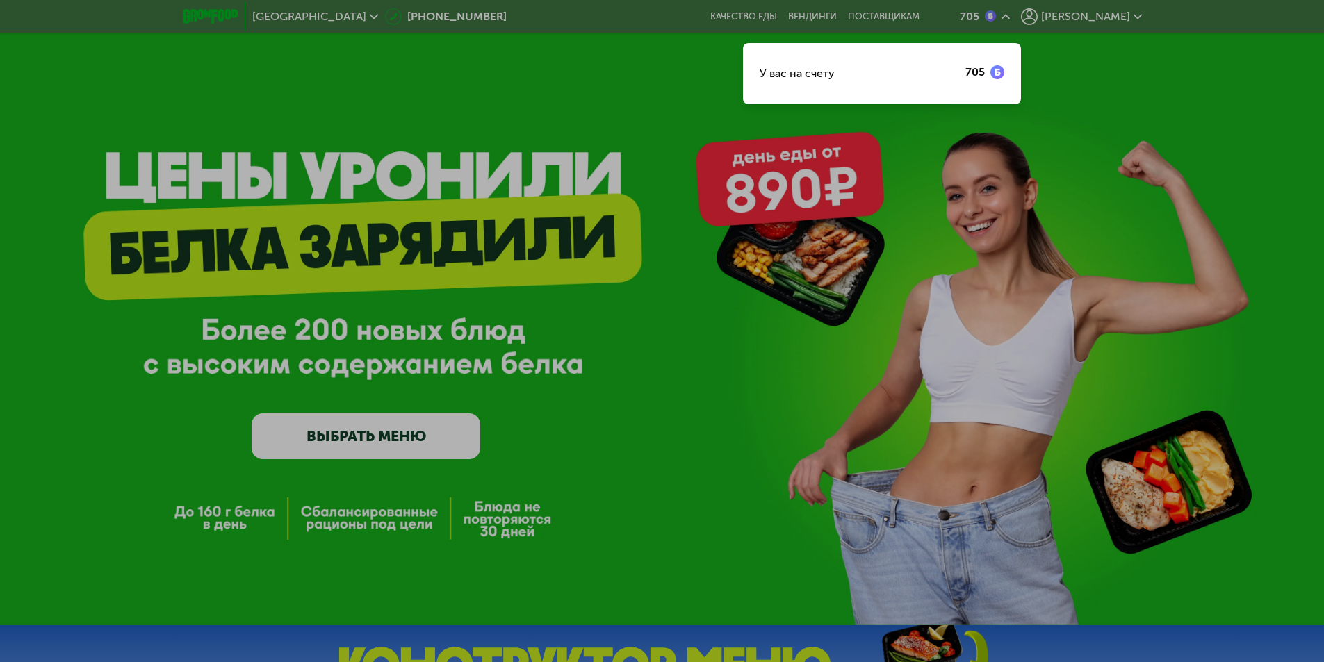
click at [900, 67] on div "У вас на счету 705" at bounding box center [882, 73] width 278 height 61
click at [835, 76] on div "У вас на счету" at bounding box center [797, 73] width 75 height 17
click at [1079, 18] on div at bounding box center [662, 331] width 1324 height 662
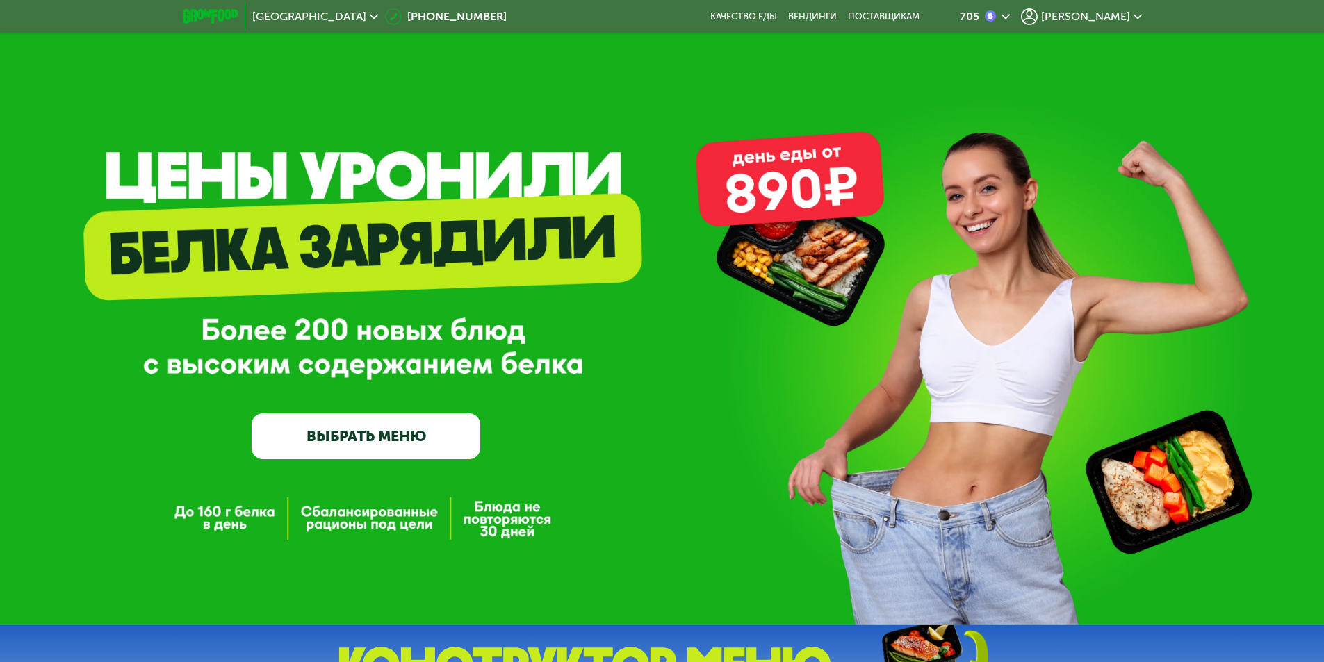
click at [1038, 18] on use at bounding box center [1029, 16] width 17 height 17
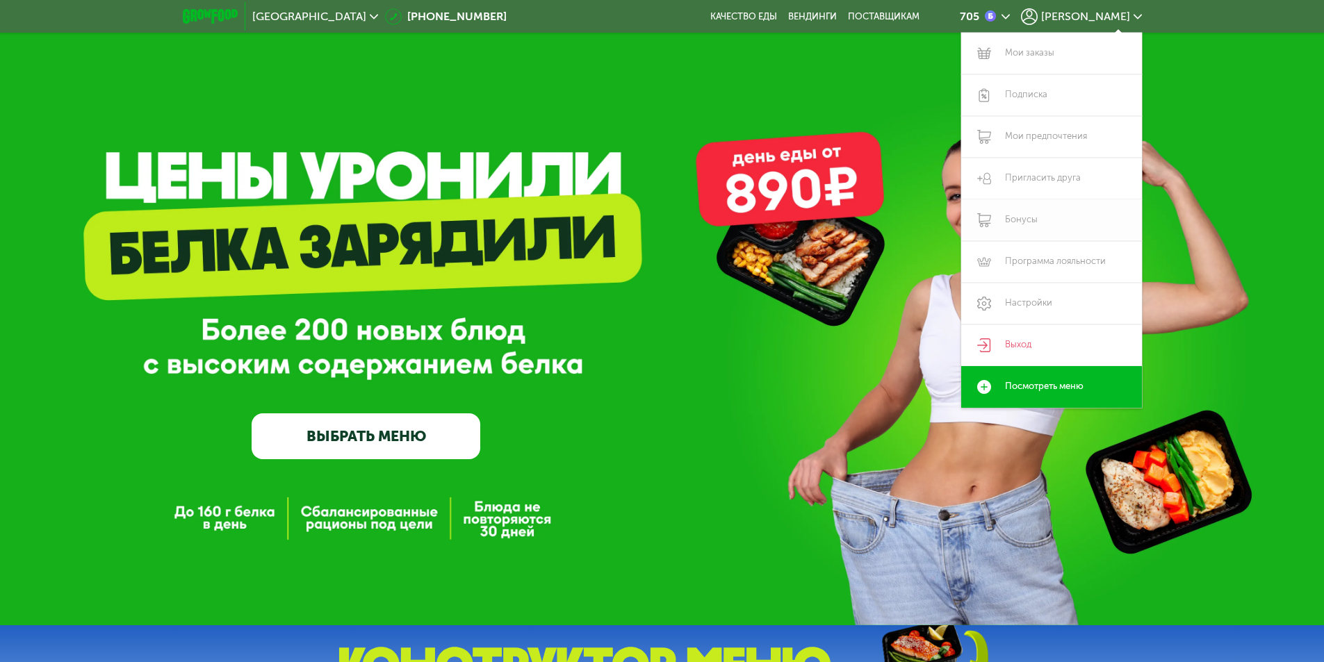
click at [1019, 225] on link "Бонусы" at bounding box center [1051, 220] width 181 height 42
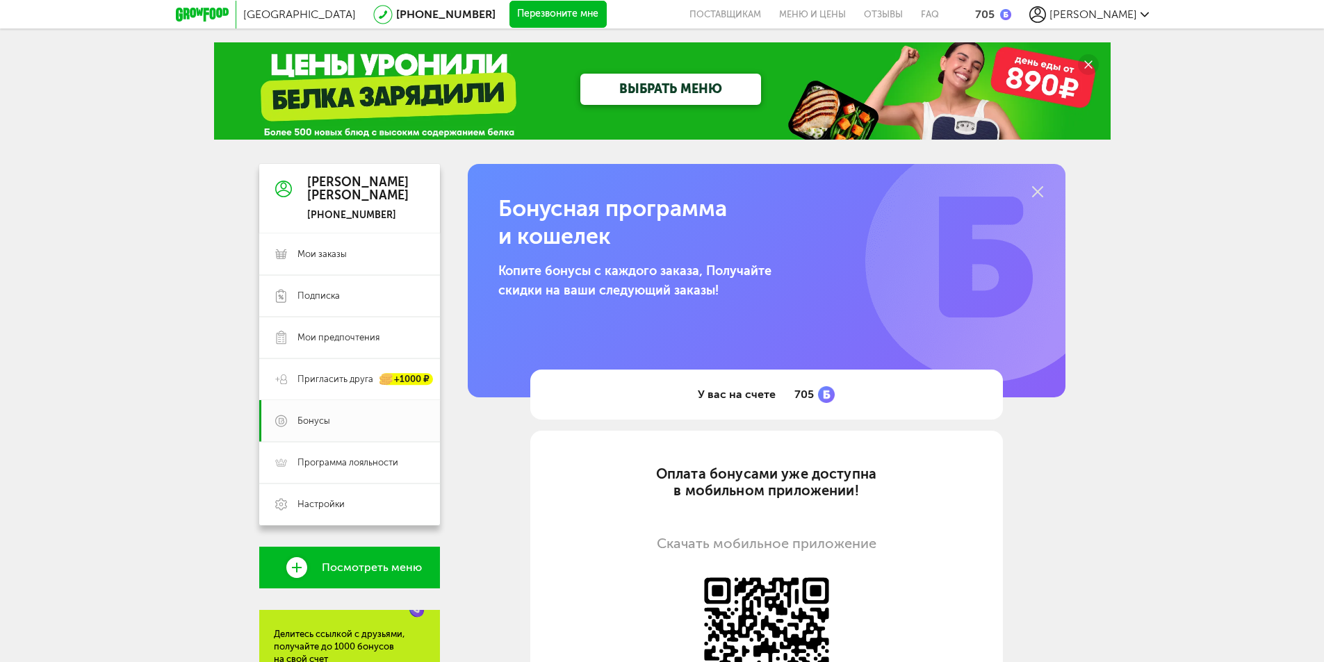
click at [680, 83] on link "ВЫБРАТЬ МЕНЮ" at bounding box center [670, 89] width 181 height 31
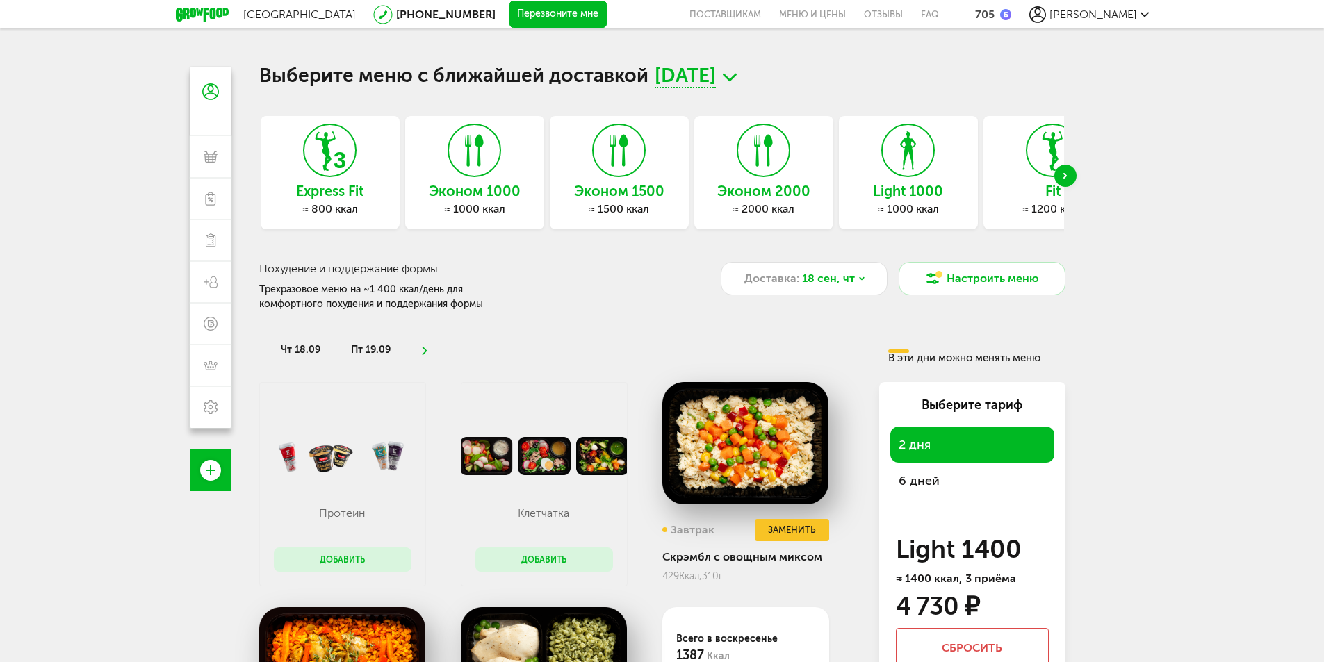
click at [351, 189] on h3 "Express Fit" at bounding box center [330, 190] width 139 height 15
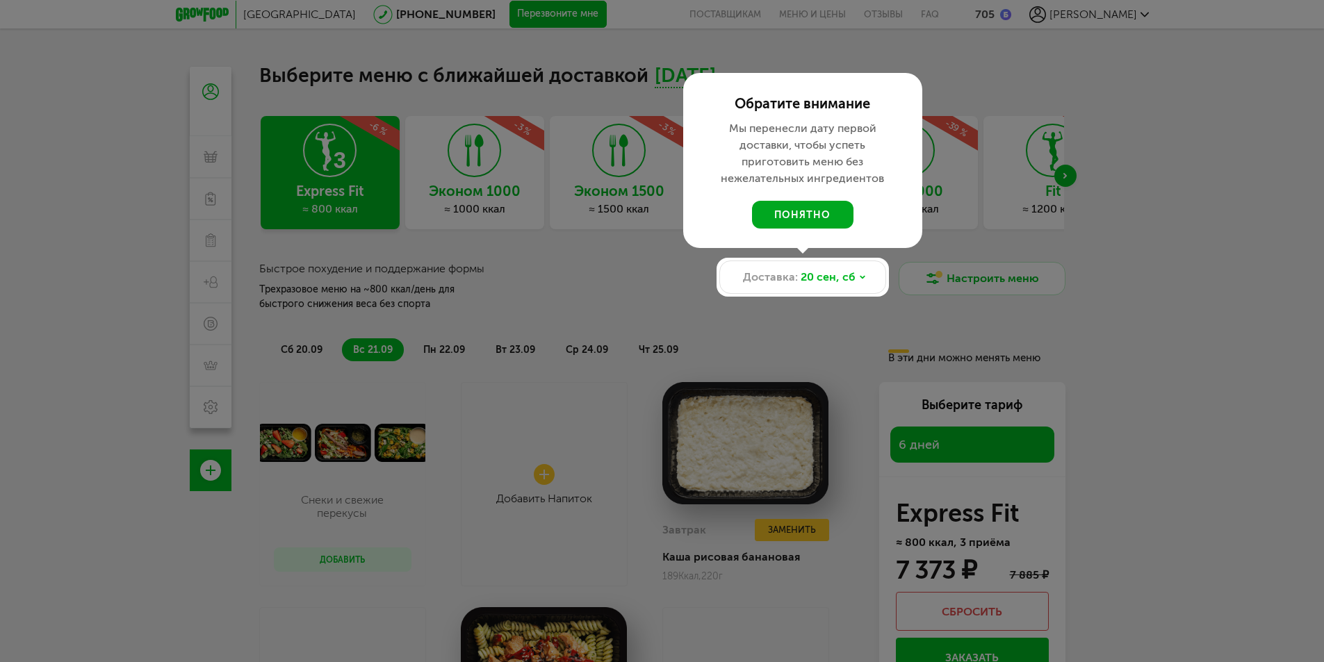
click at [815, 206] on button "понятно" at bounding box center [802, 215] width 101 height 28
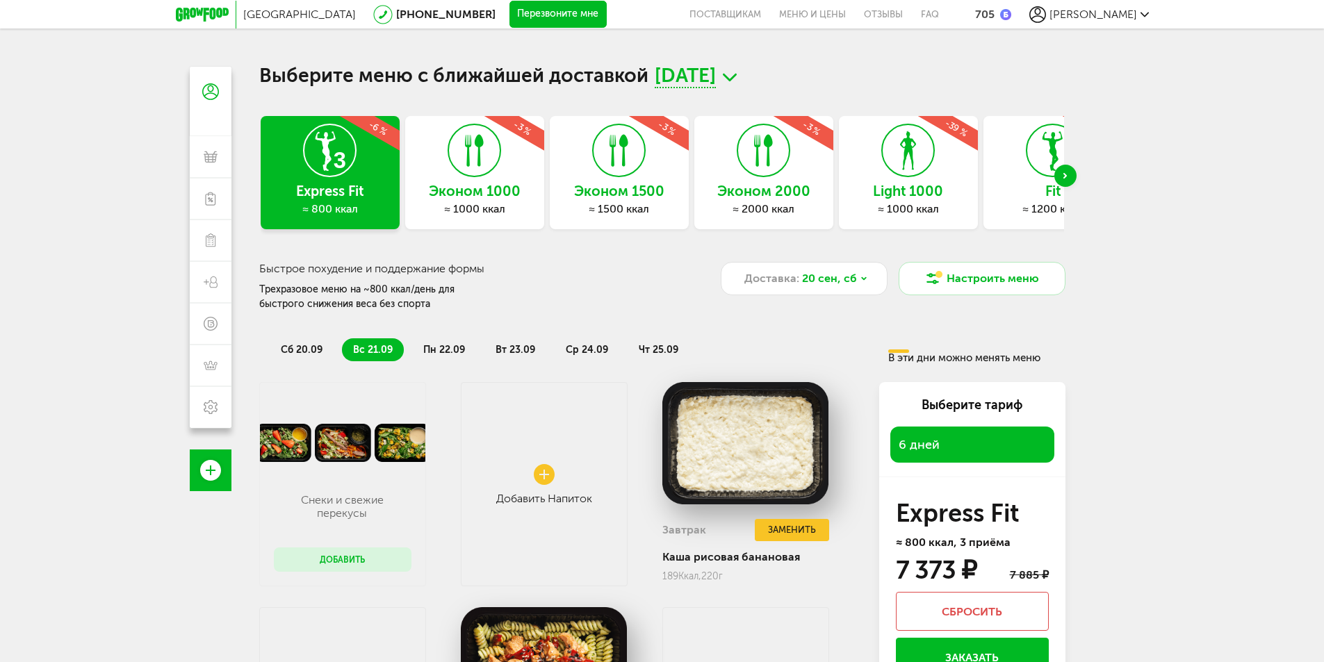
click at [1068, 175] on div "Next slide" at bounding box center [1065, 176] width 22 height 22
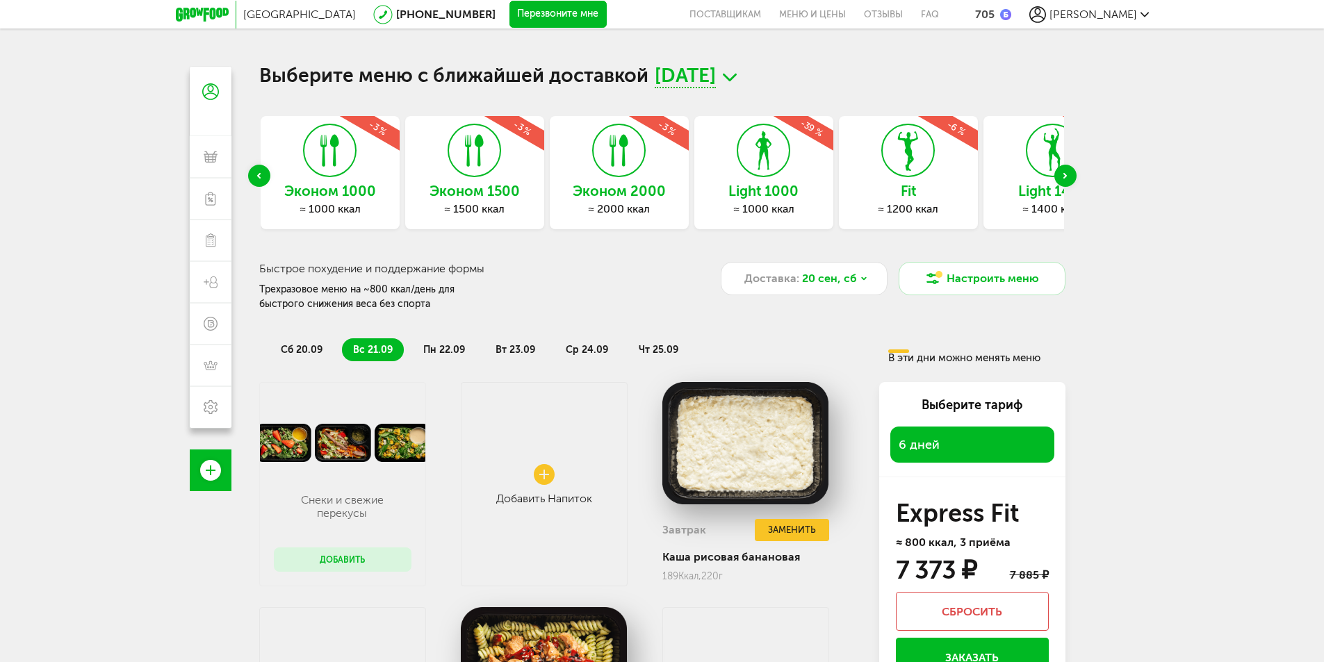
click at [1068, 175] on div "Next slide" at bounding box center [1065, 176] width 22 height 22
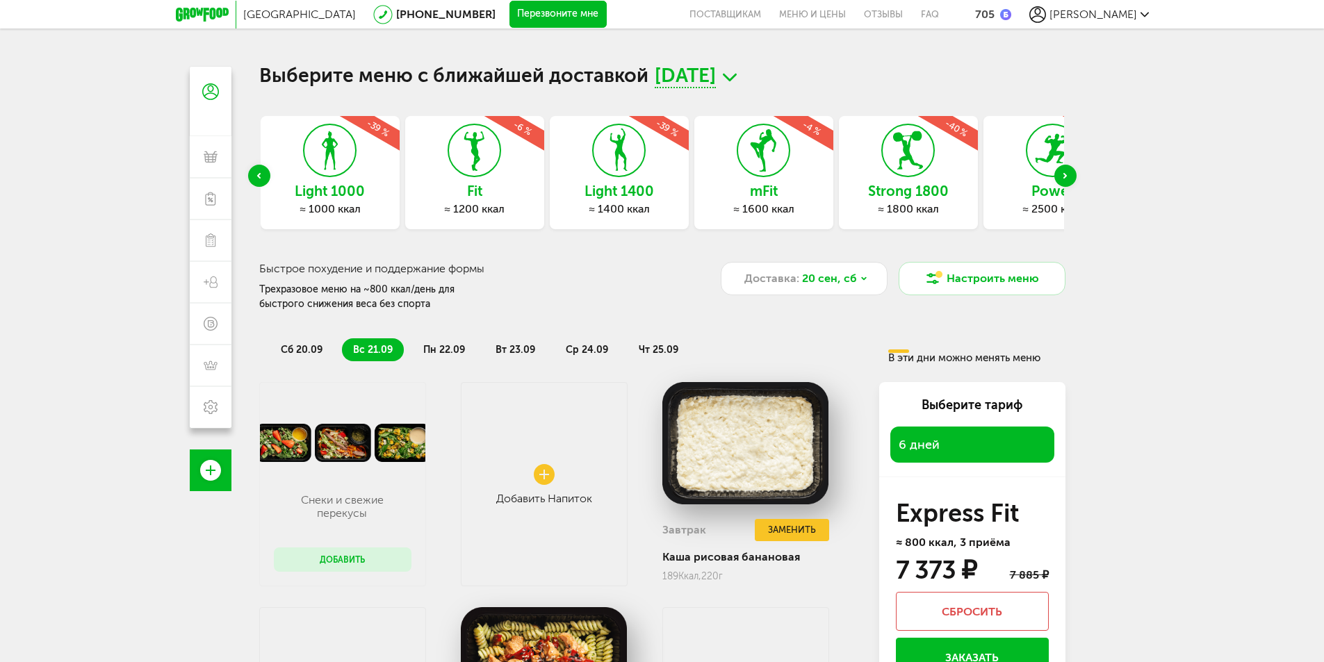
click at [1068, 175] on div "Next slide" at bounding box center [1065, 176] width 22 height 22
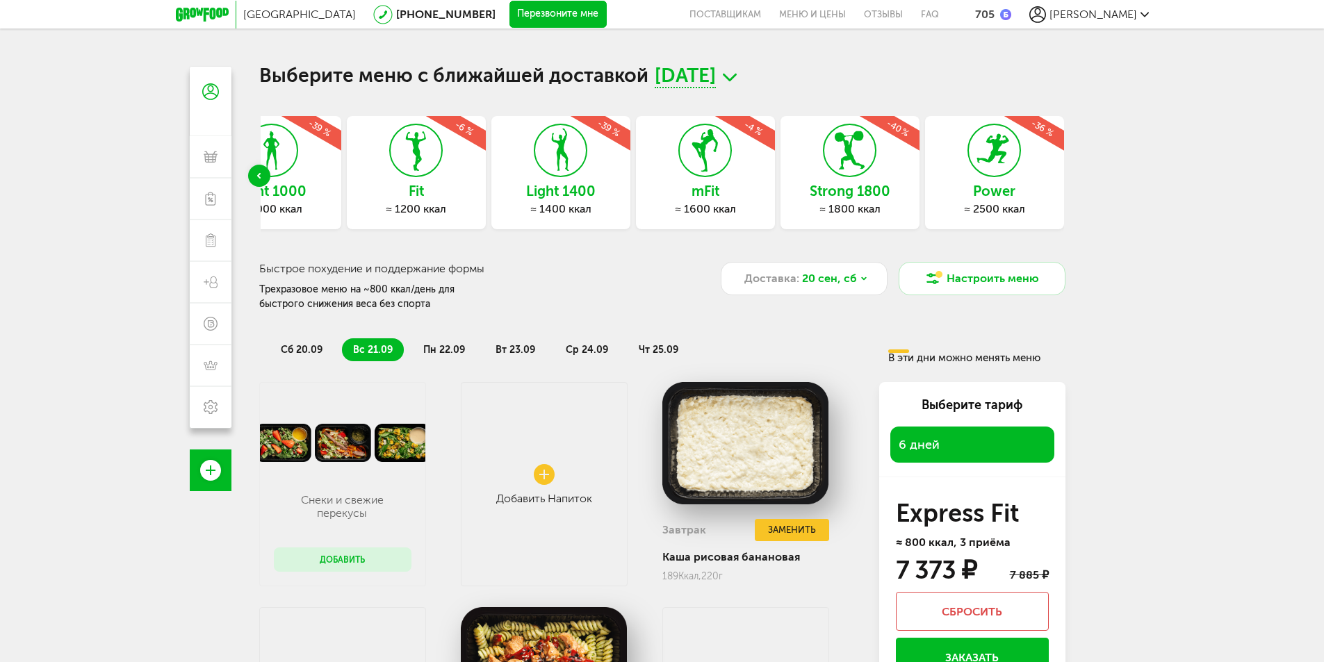
click at [1046, 17] on icon at bounding box center [1037, 14] width 17 height 17
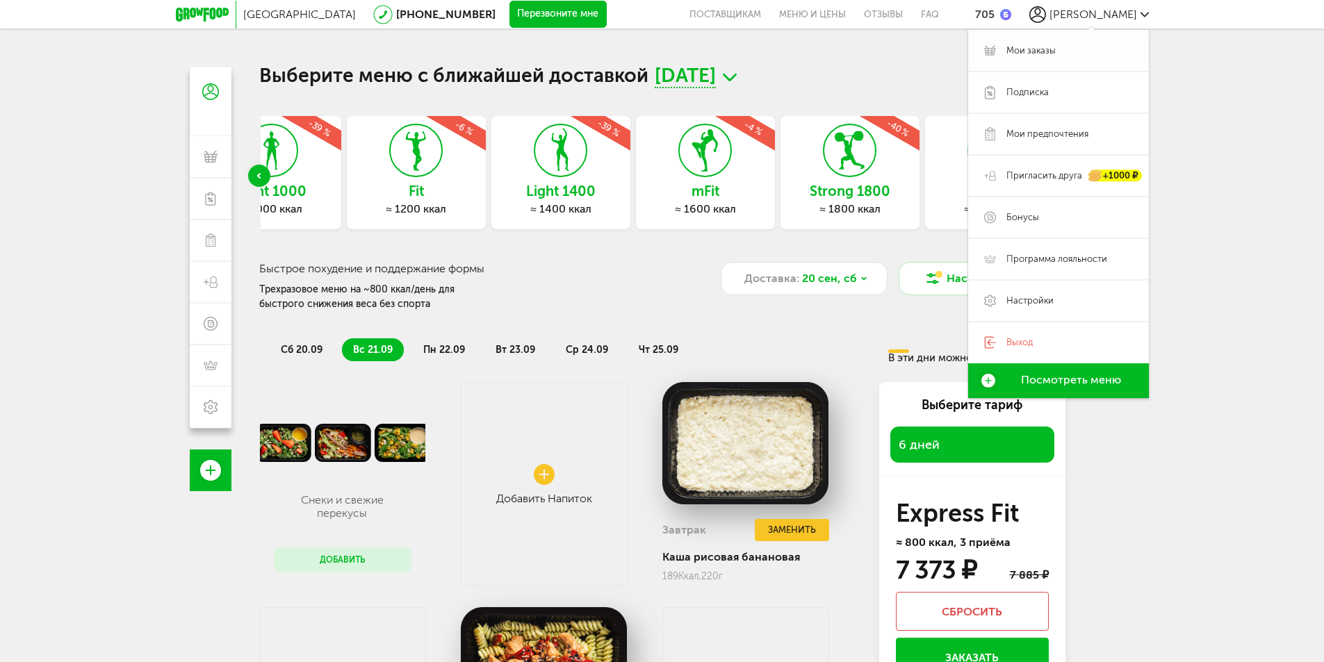
click at [1035, 49] on span "Мои заказы" at bounding box center [1030, 50] width 49 height 13
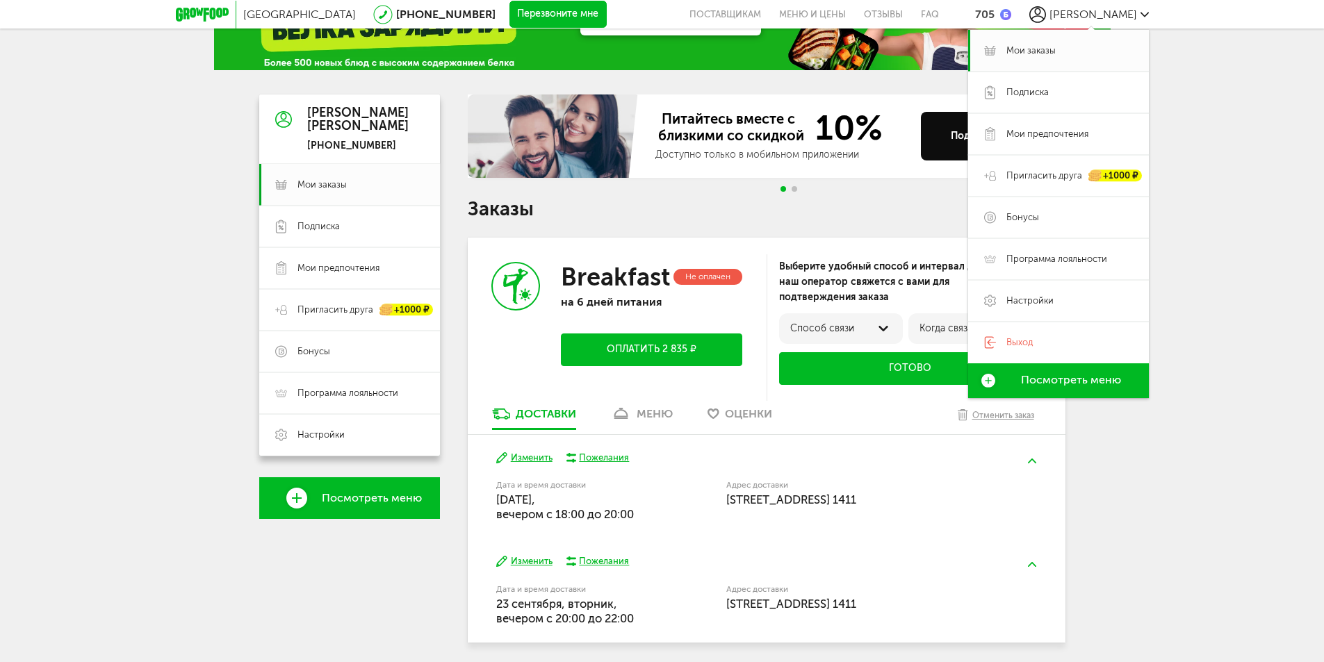
scroll to position [120, 0]
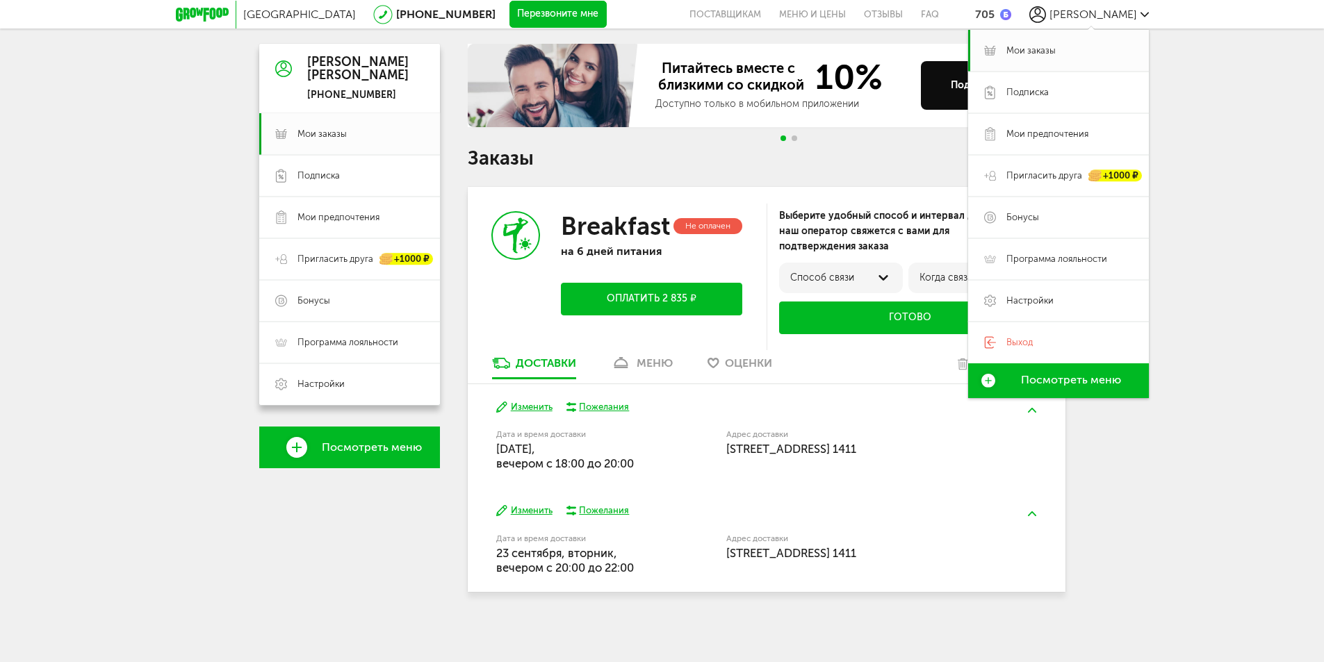
click at [1227, 468] on div "Санкт-Петербург 8 (800) 555-21-78 Перезвоните мне поставщикам Меню и цены Отзыв…" at bounding box center [662, 271] width 1324 height 783
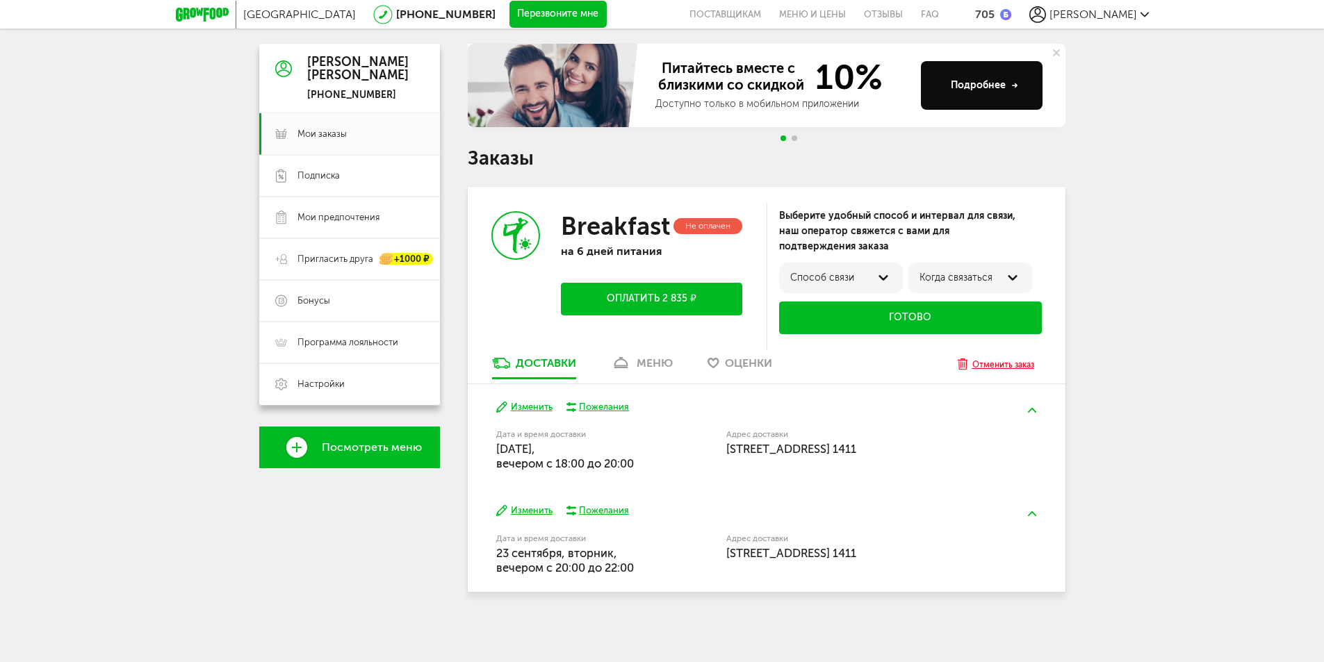
click at [994, 369] on div "Отменить заказ" at bounding box center [1003, 365] width 62 height 14
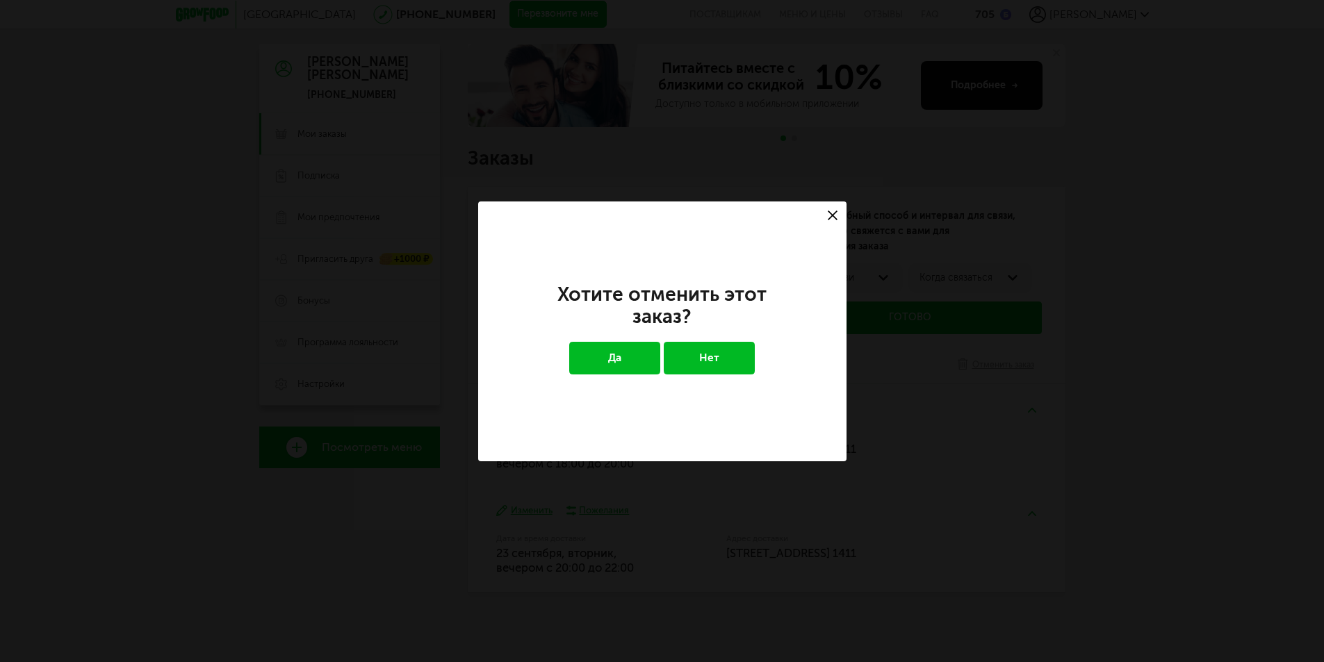
click at [620, 354] on button "Да" at bounding box center [614, 358] width 91 height 32
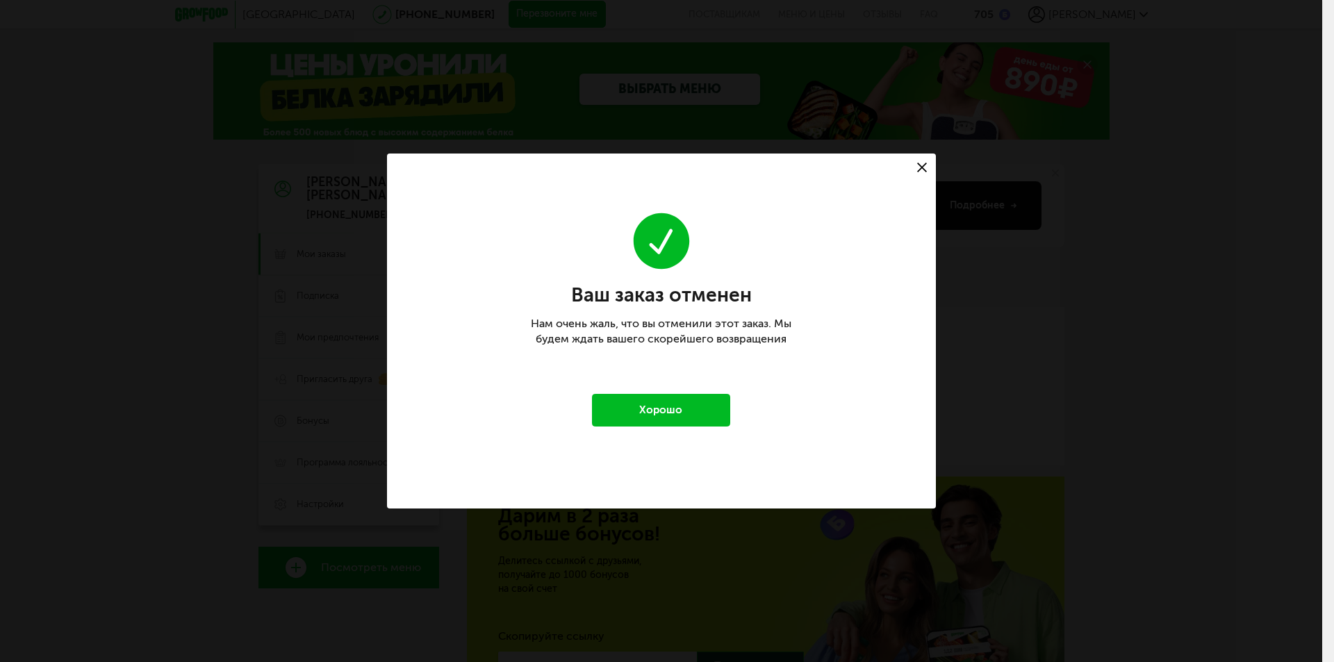
click at [687, 417] on button "Хорошо" at bounding box center [661, 410] width 139 height 32
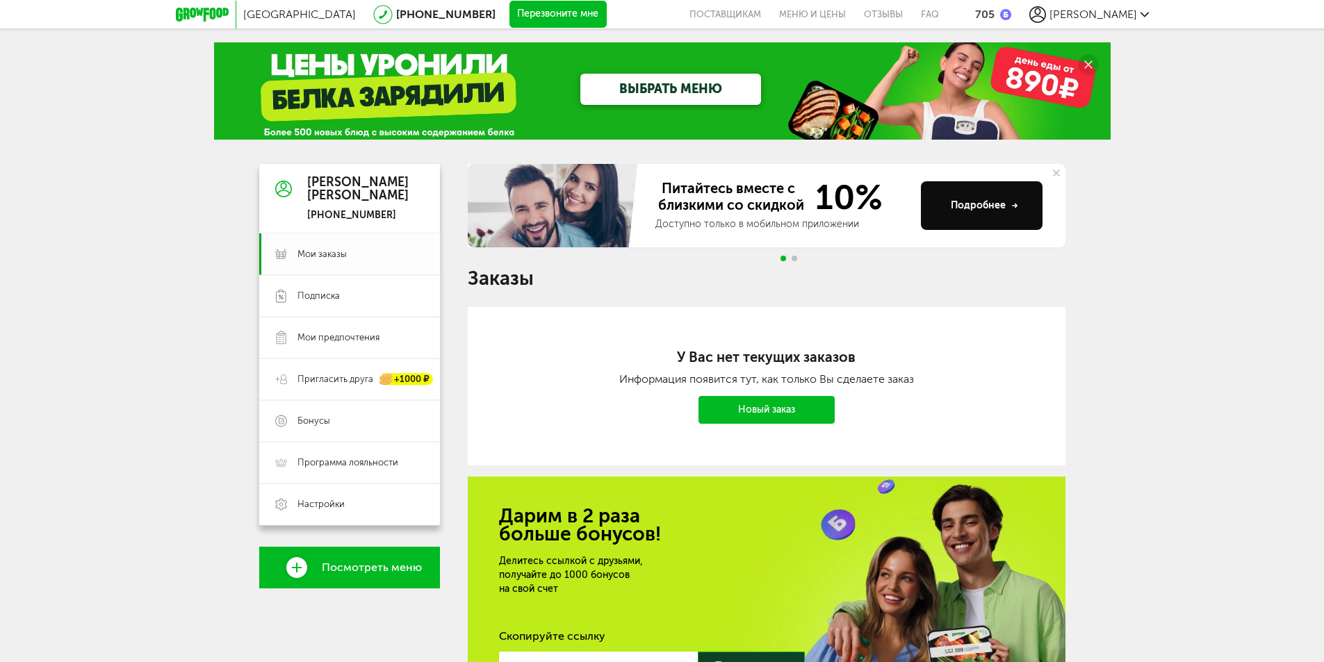
click at [334, 246] on link "Мои заказы" at bounding box center [349, 255] width 181 height 42
click at [318, 255] on span "Мои заказы" at bounding box center [321, 254] width 49 height 13
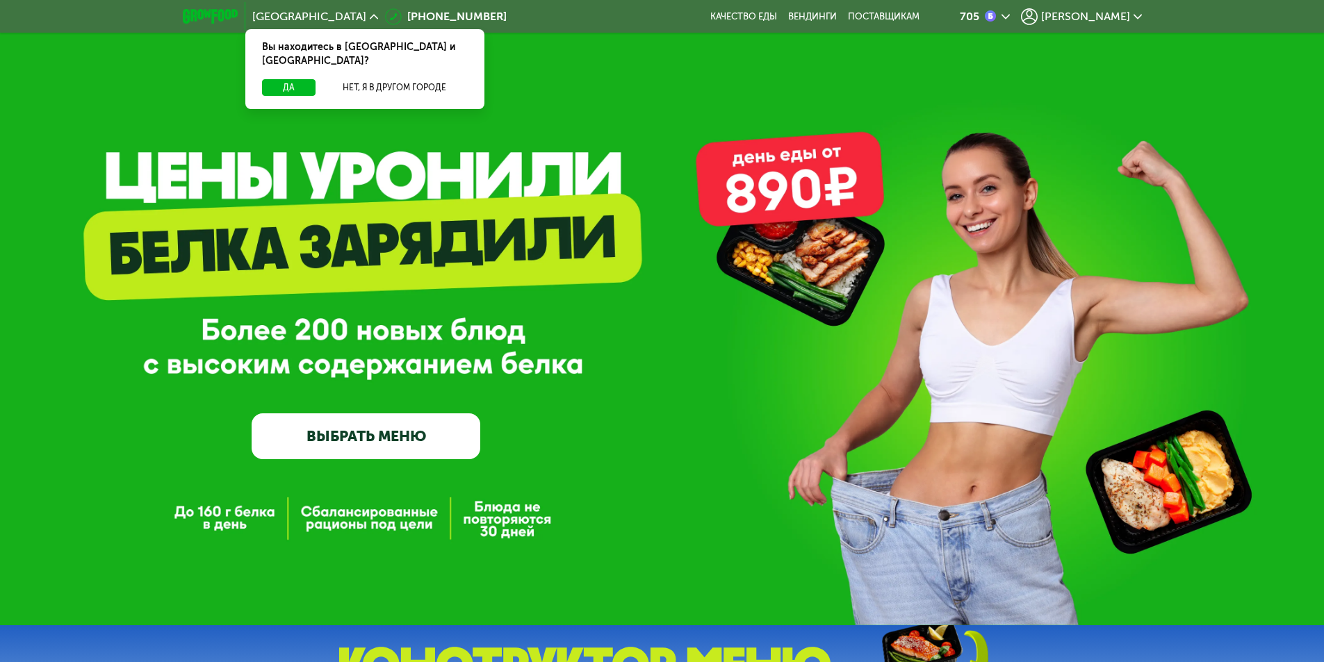
click at [1038, 16] on icon at bounding box center [1029, 16] width 17 height 17
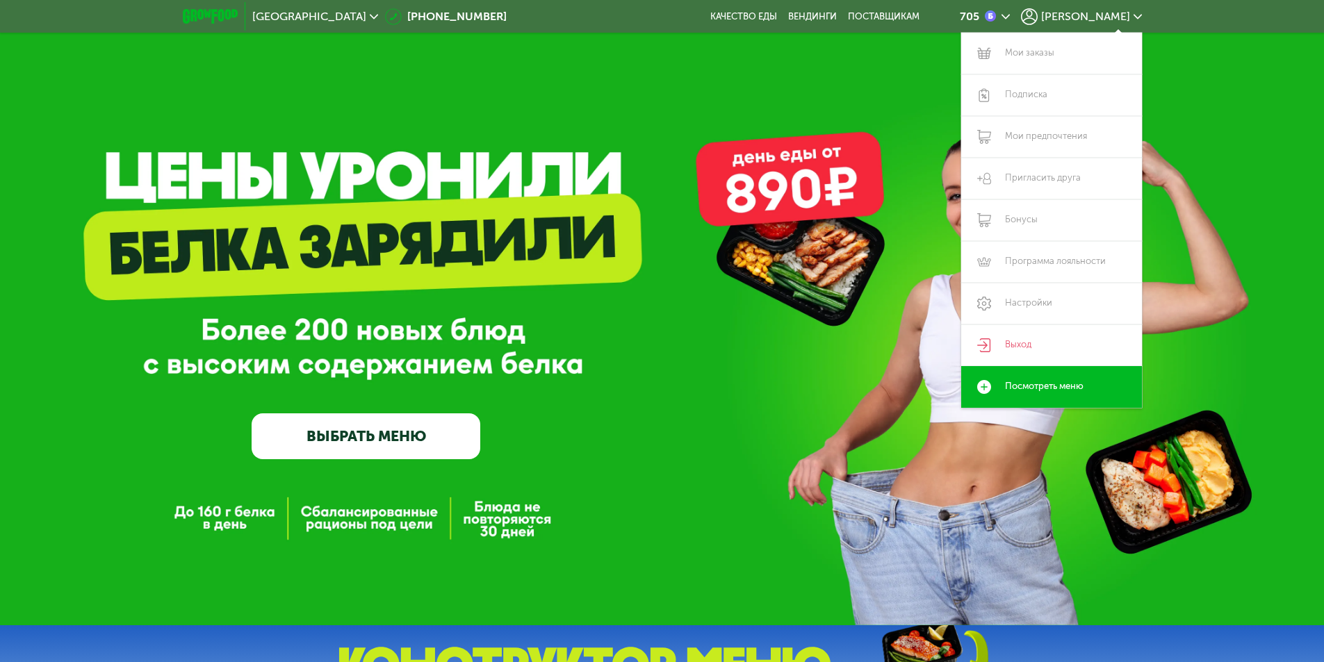
drag, startPoint x: 629, startPoint y: 159, endPoint x: 498, endPoint y: 258, distance: 163.7
click at [629, 160] on div "GrowFood — доставка правильного питания ВЫБРАТЬ МЕНЮ" at bounding box center [662, 313] width 1324 height 626
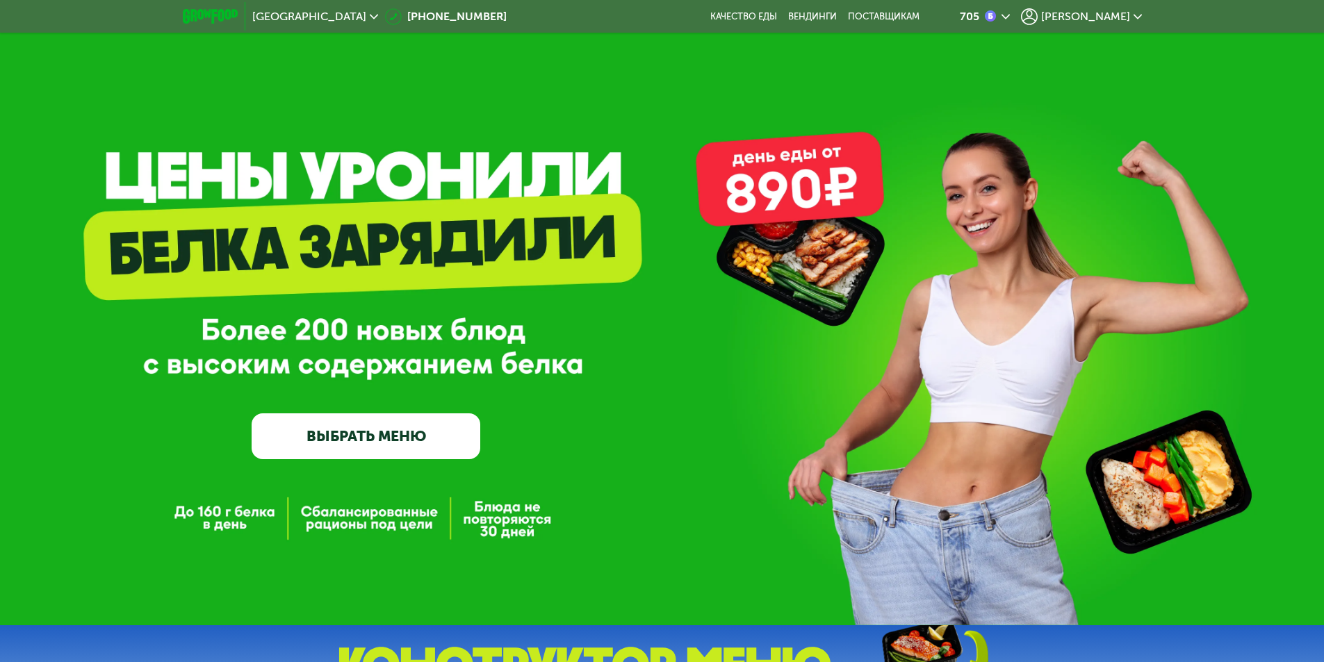
click at [373, 448] on link "ВЫБРАТЬ МЕНЮ" at bounding box center [366, 437] width 229 height 46
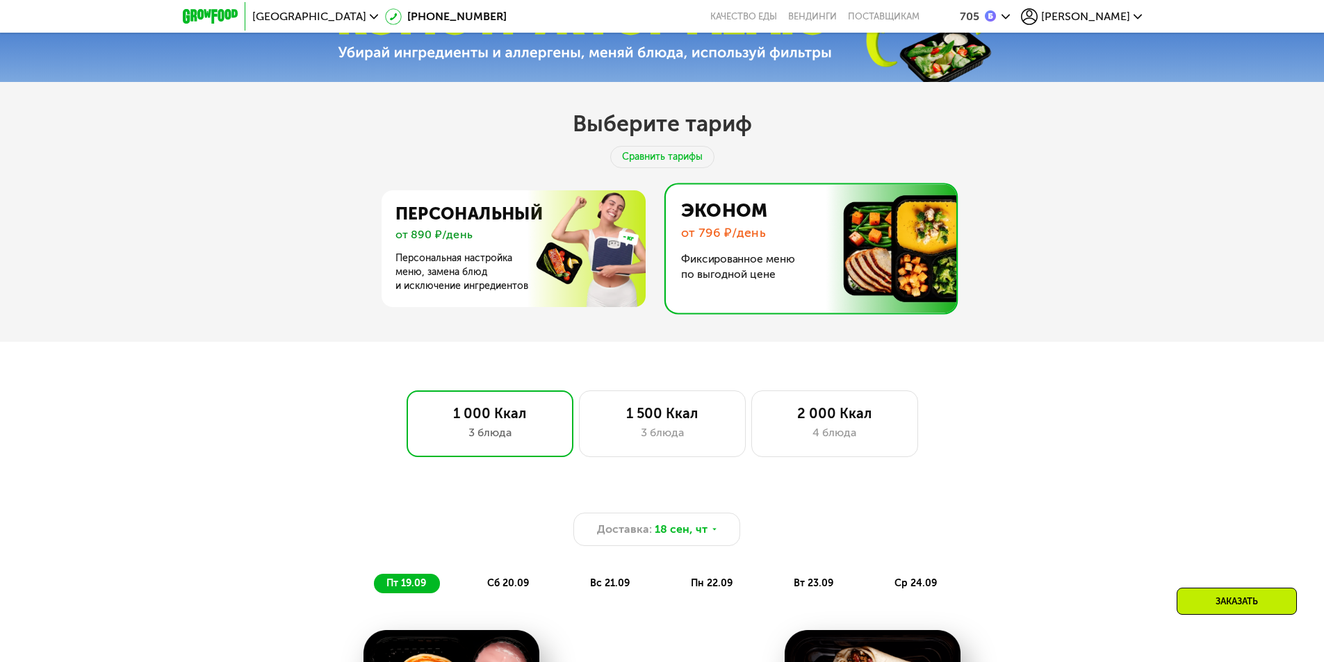
scroll to position [455, 0]
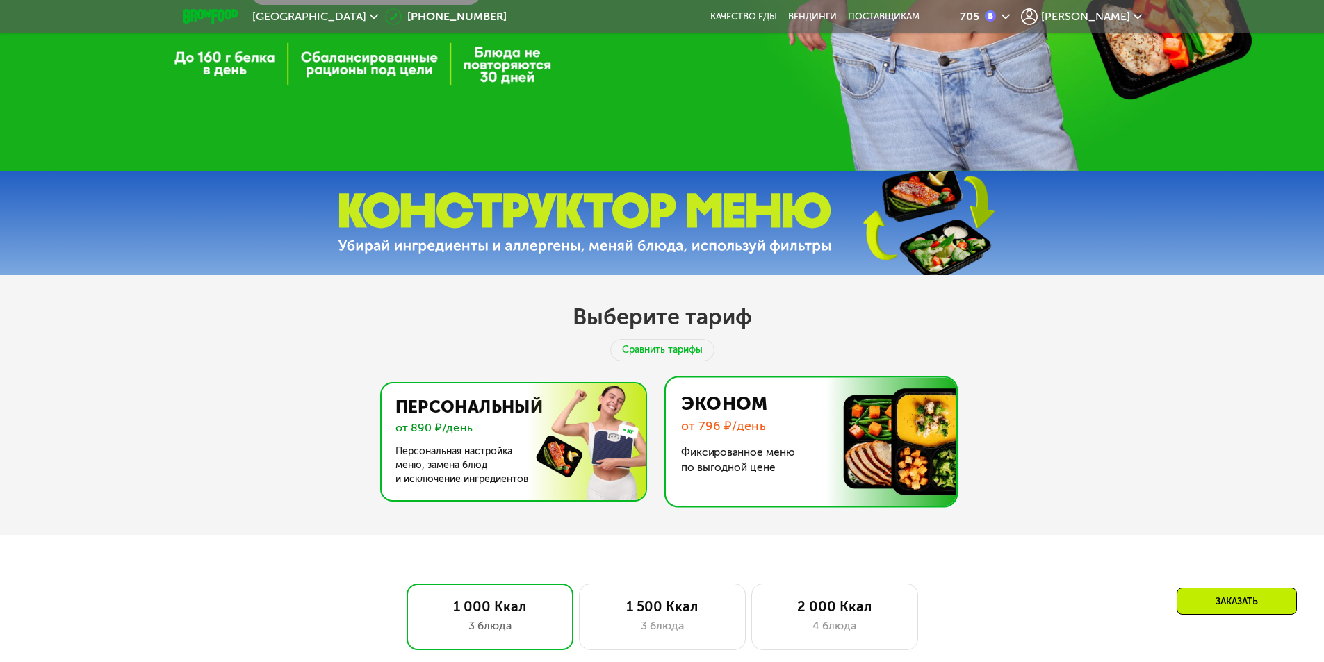
click at [489, 434] on img at bounding box center [510, 442] width 270 height 117
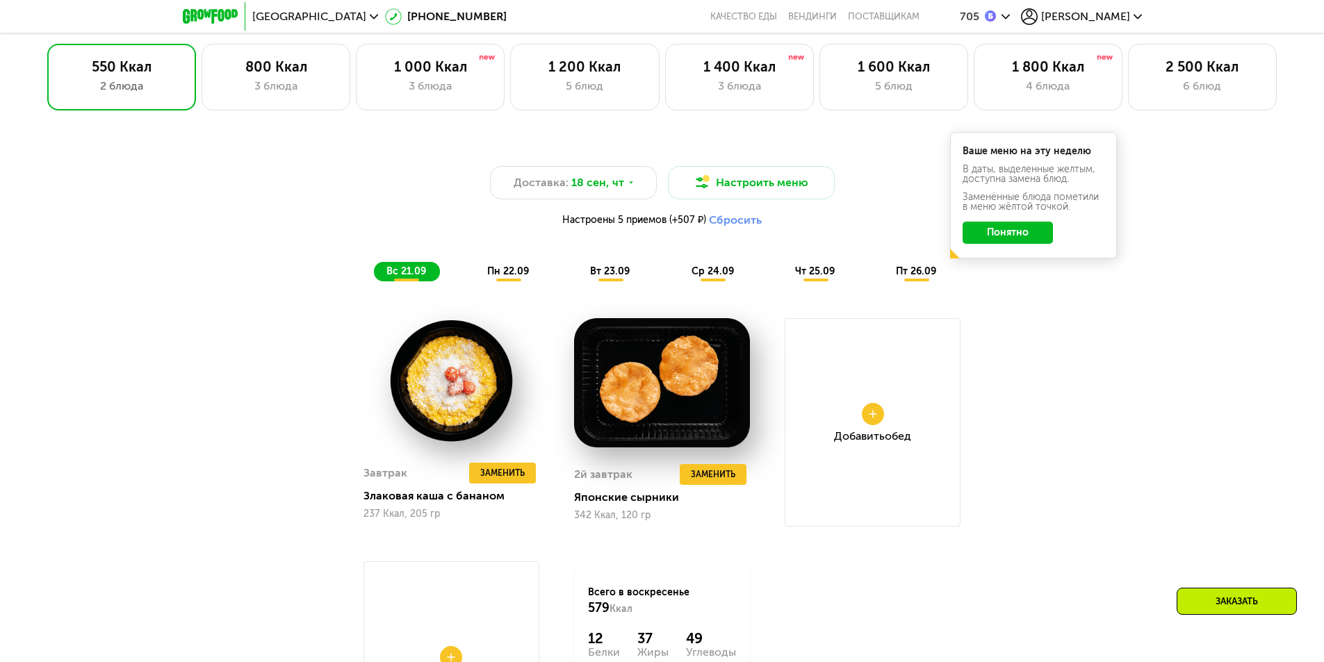
scroll to position [1033, 0]
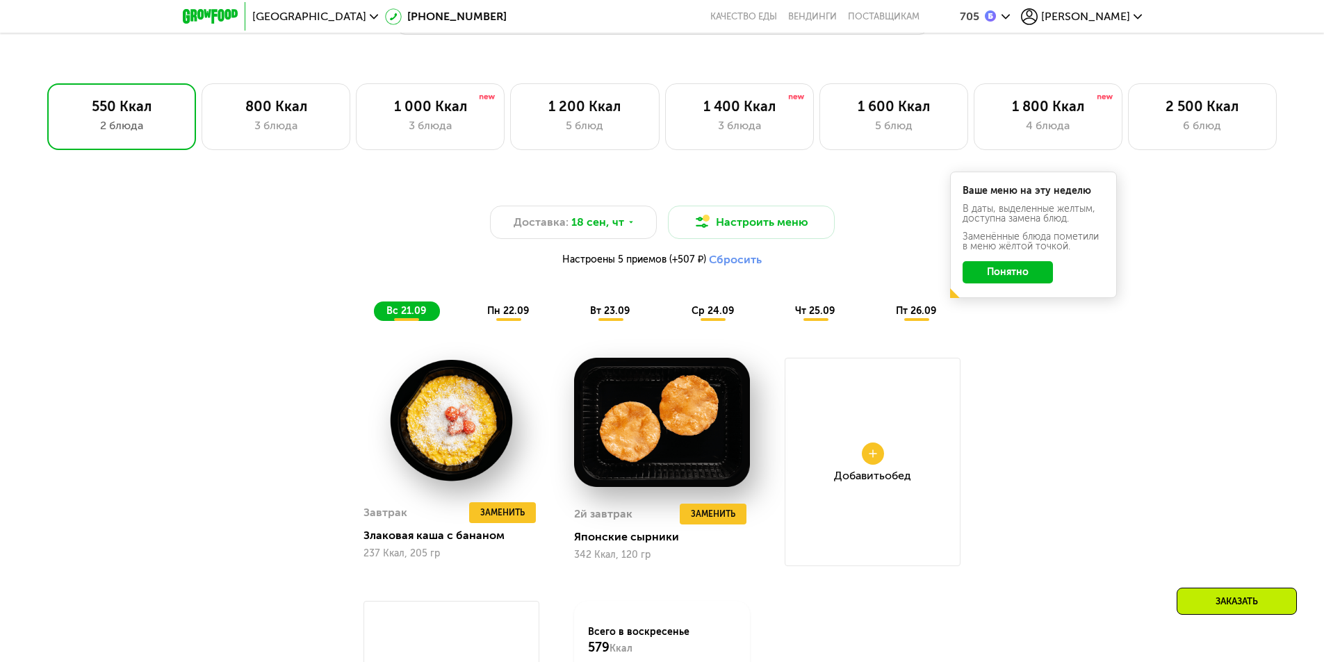
click at [1017, 279] on button "Понятно" at bounding box center [1008, 272] width 90 height 22
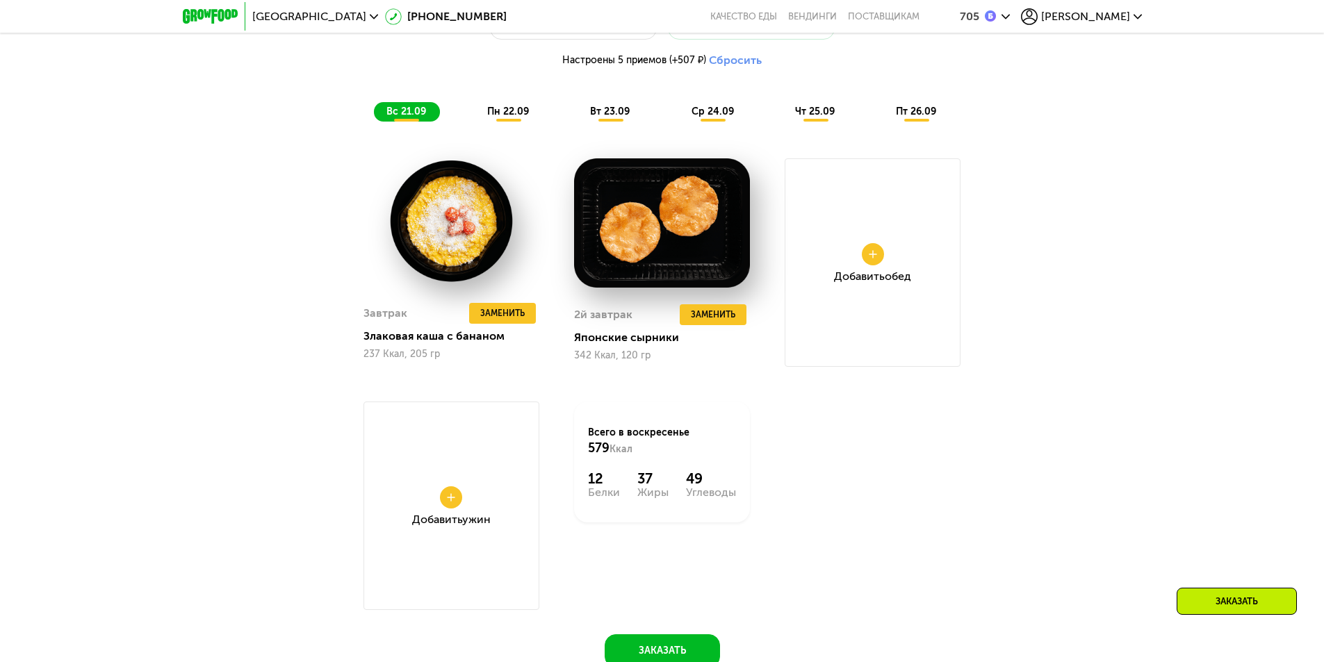
scroll to position [1241, 0]
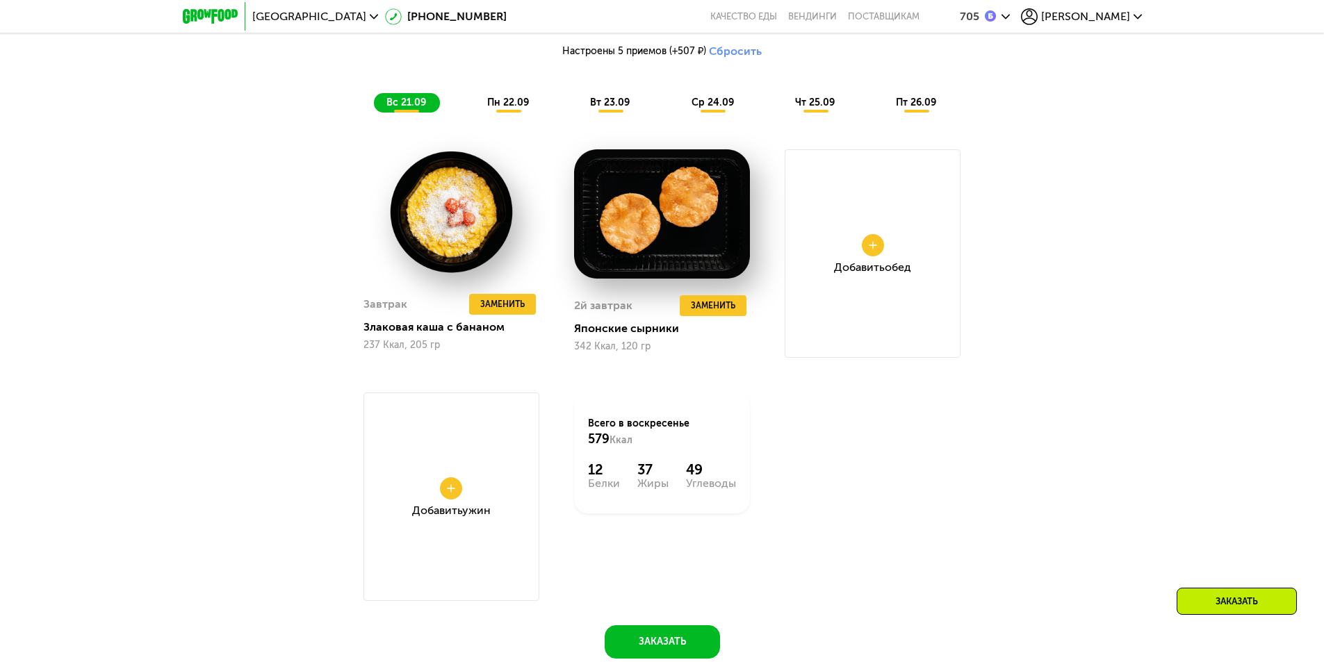
click at [505, 105] on span "пн 22.09" at bounding box center [508, 103] width 42 height 12
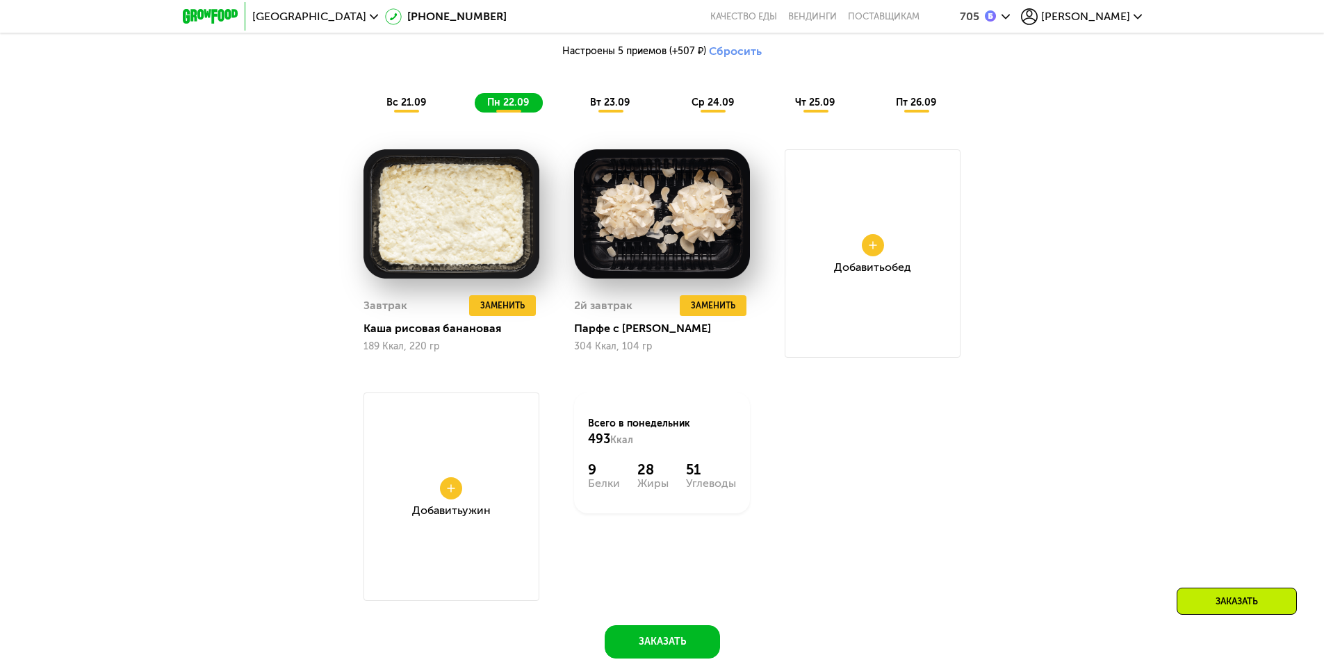
click at [605, 108] on span "вт 23.09" at bounding box center [610, 103] width 40 height 12
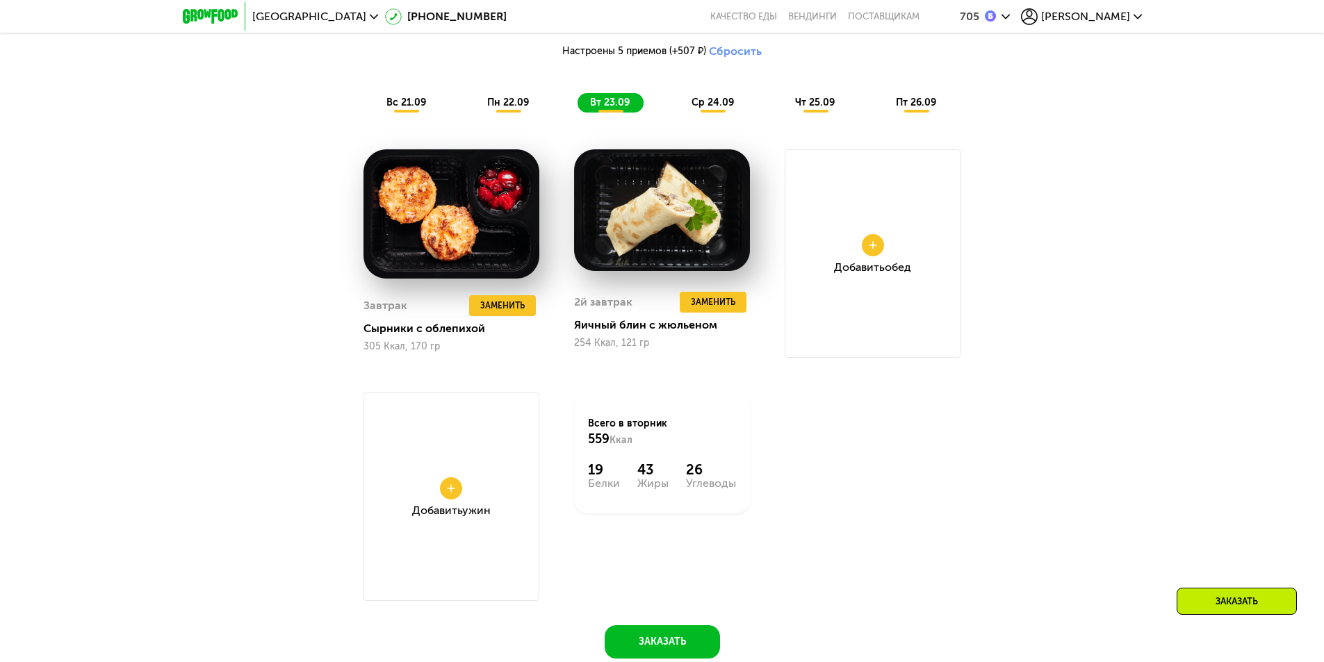
click at [726, 108] on span "ср 24.09" at bounding box center [713, 103] width 42 height 12
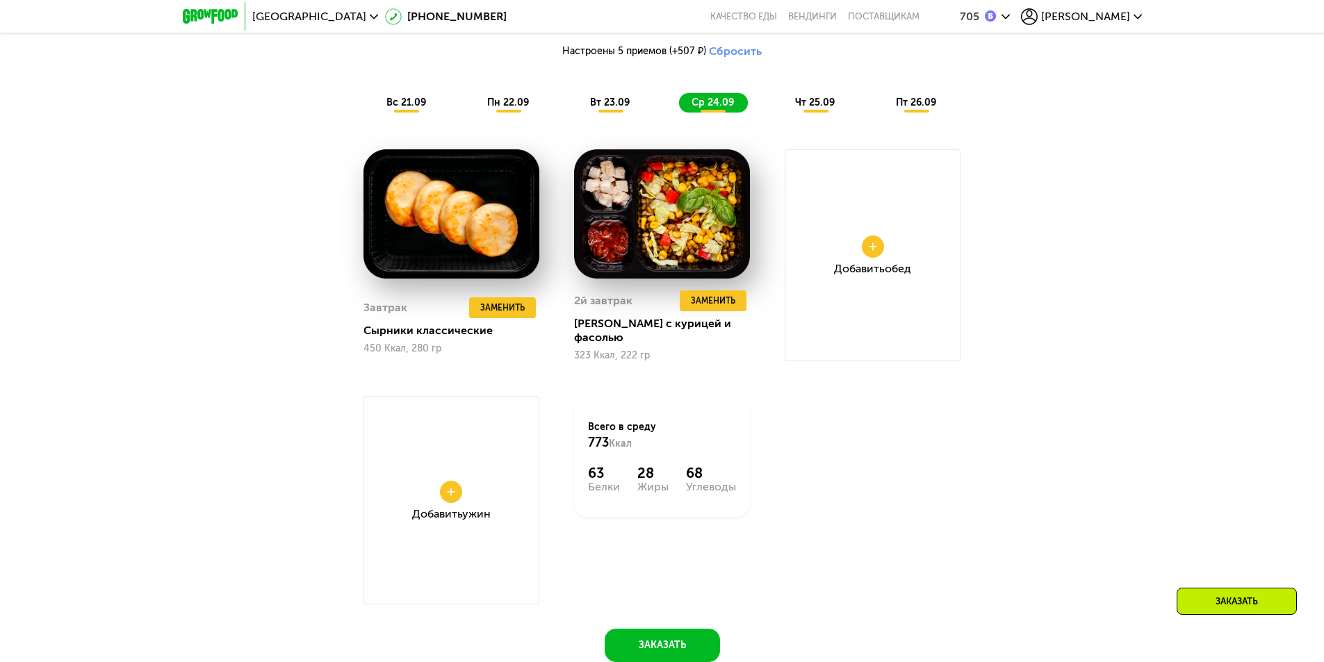
click at [830, 103] on span "чт 25.09" at bounding box center [815, 103] width 40 height 12
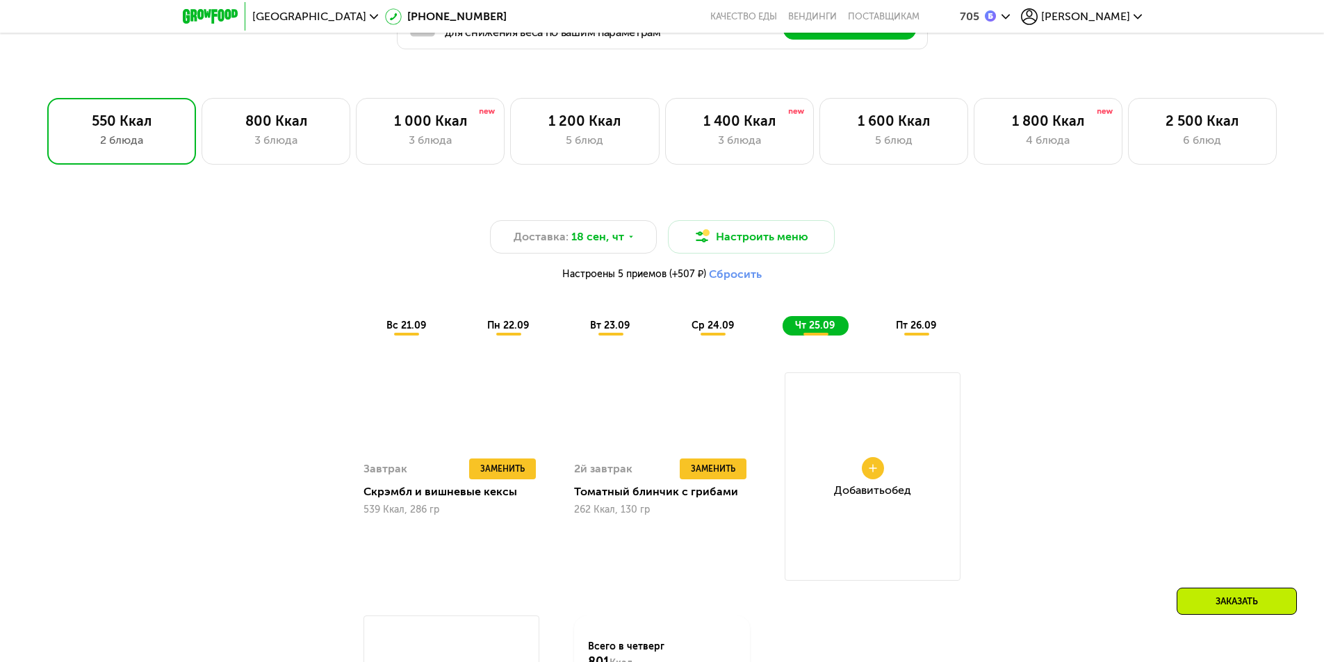
scroll to position [1102, 0]
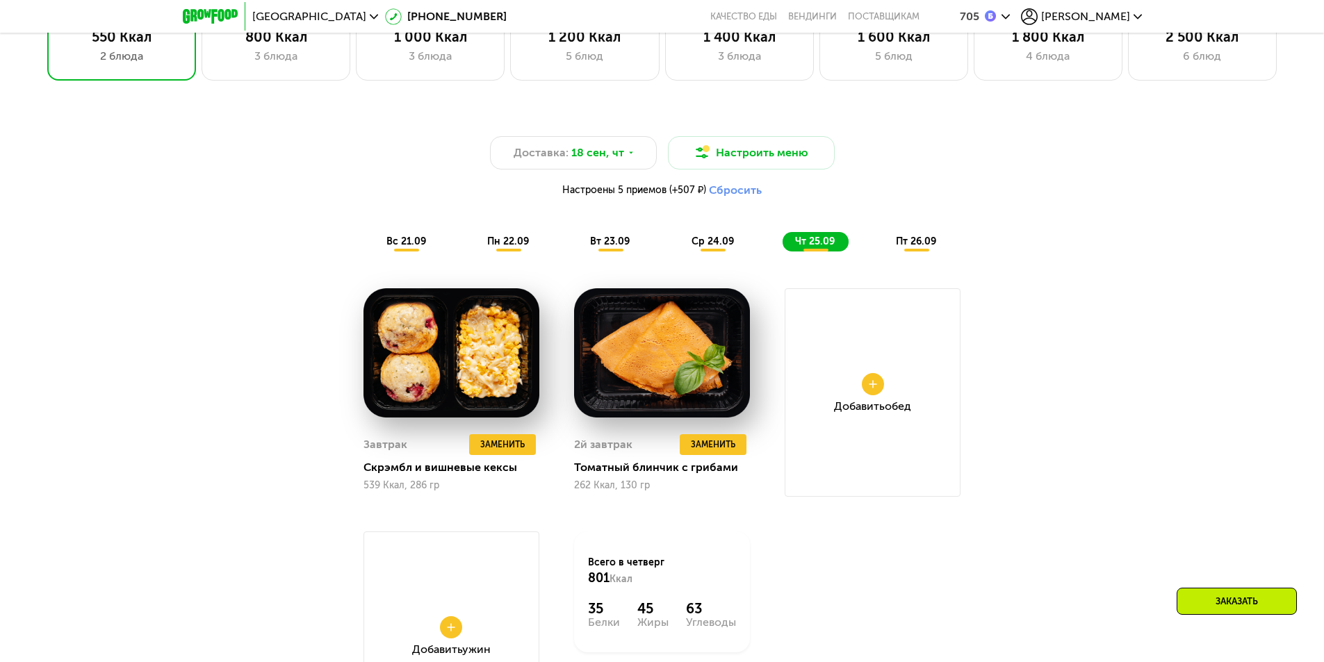
click at [930, 247] on span "пт 26.09" at bounding box center [916, 242] width 40 height 12
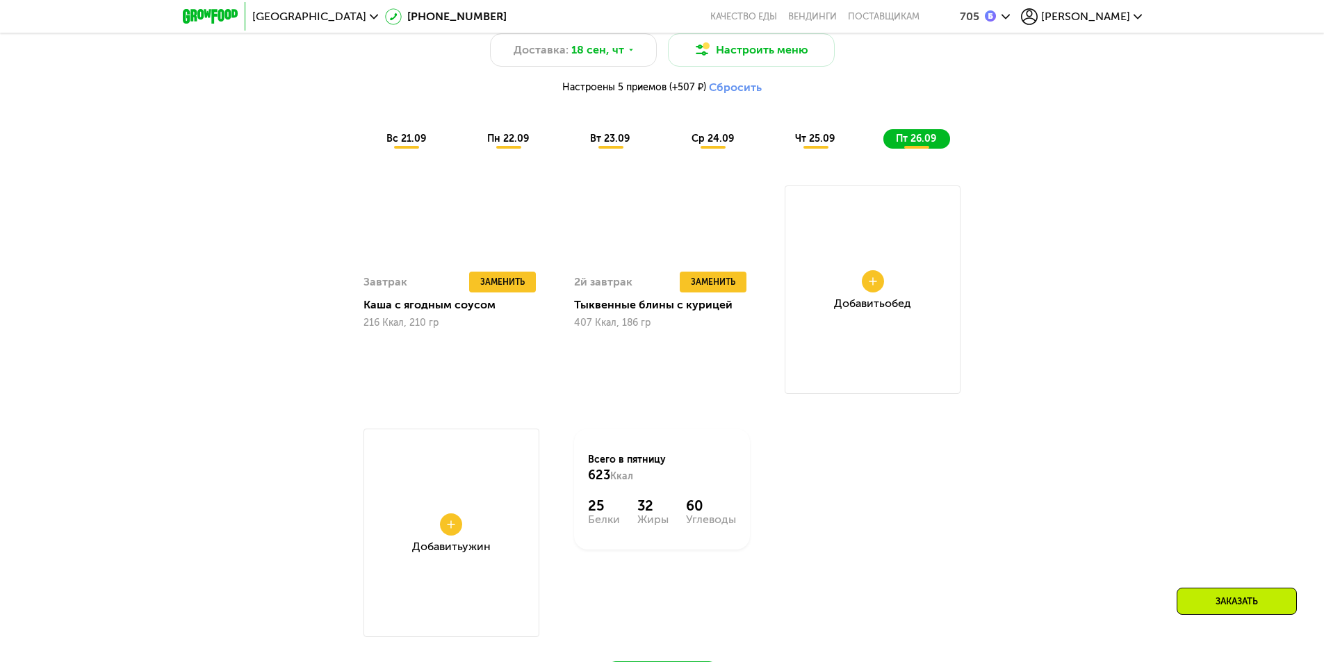
scroll to position [1450, 0]
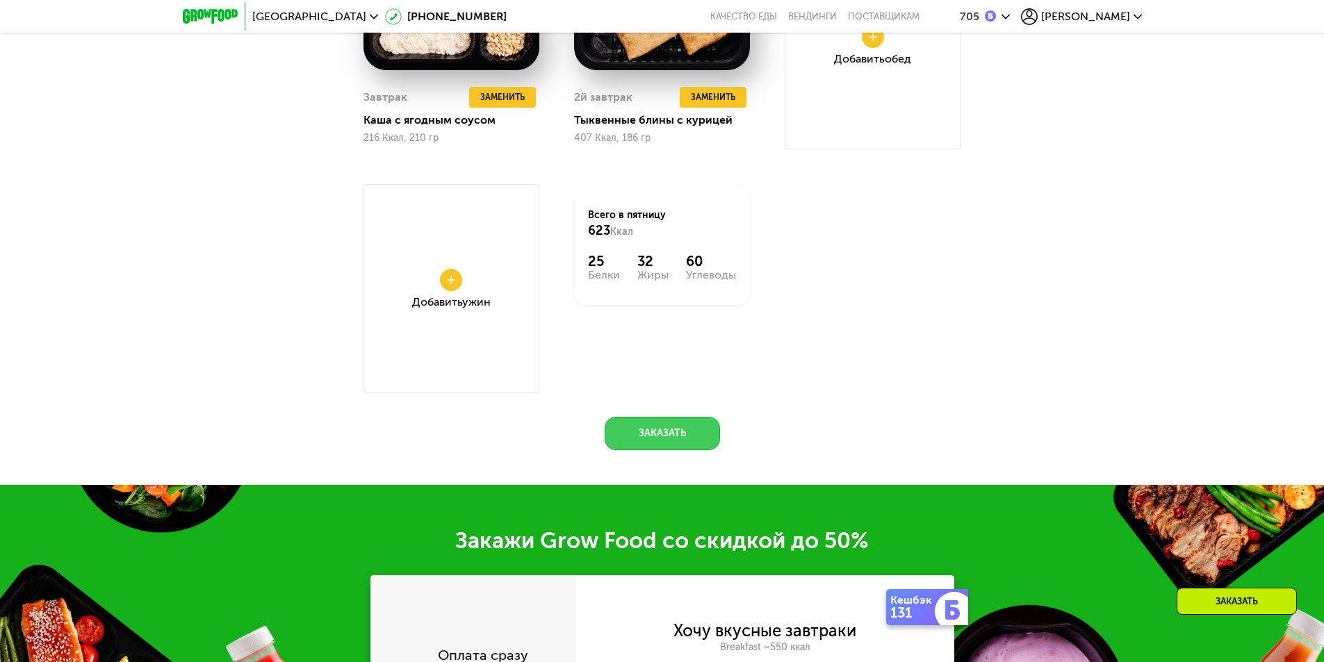
click at [680, 436] on button "Заказать" at bounding box center [662, 433] width 115 height 33
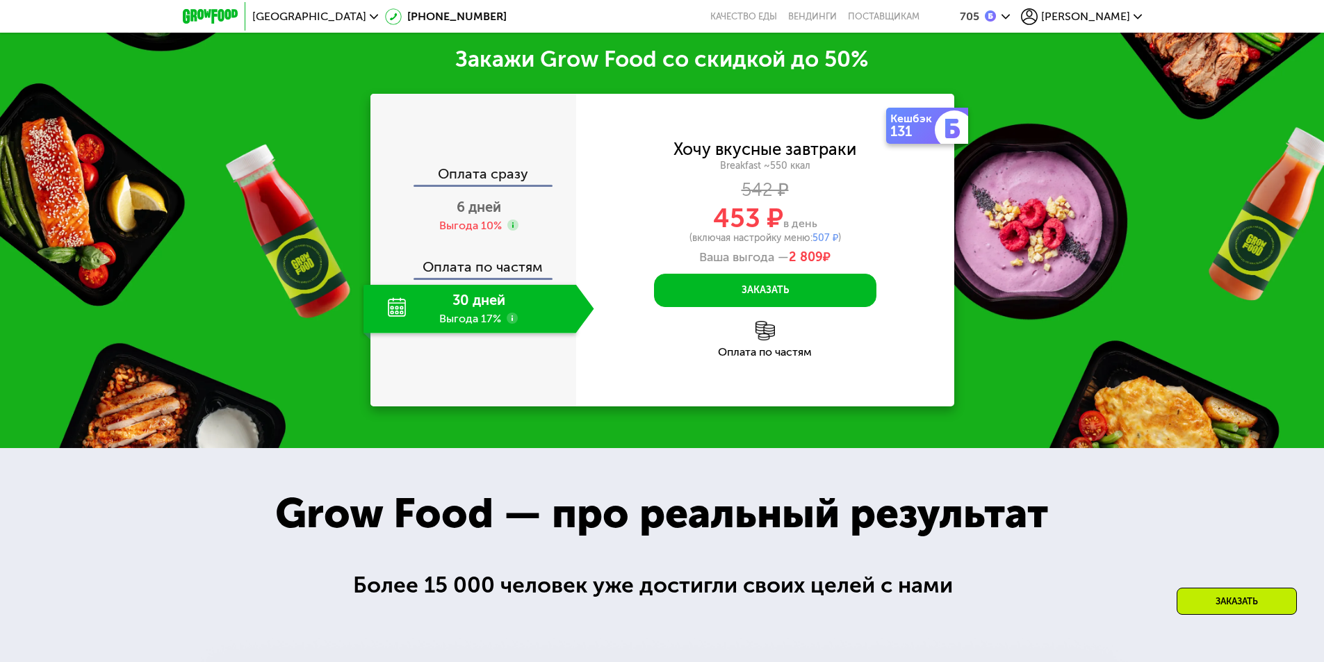
scroll to position [1940, 0]
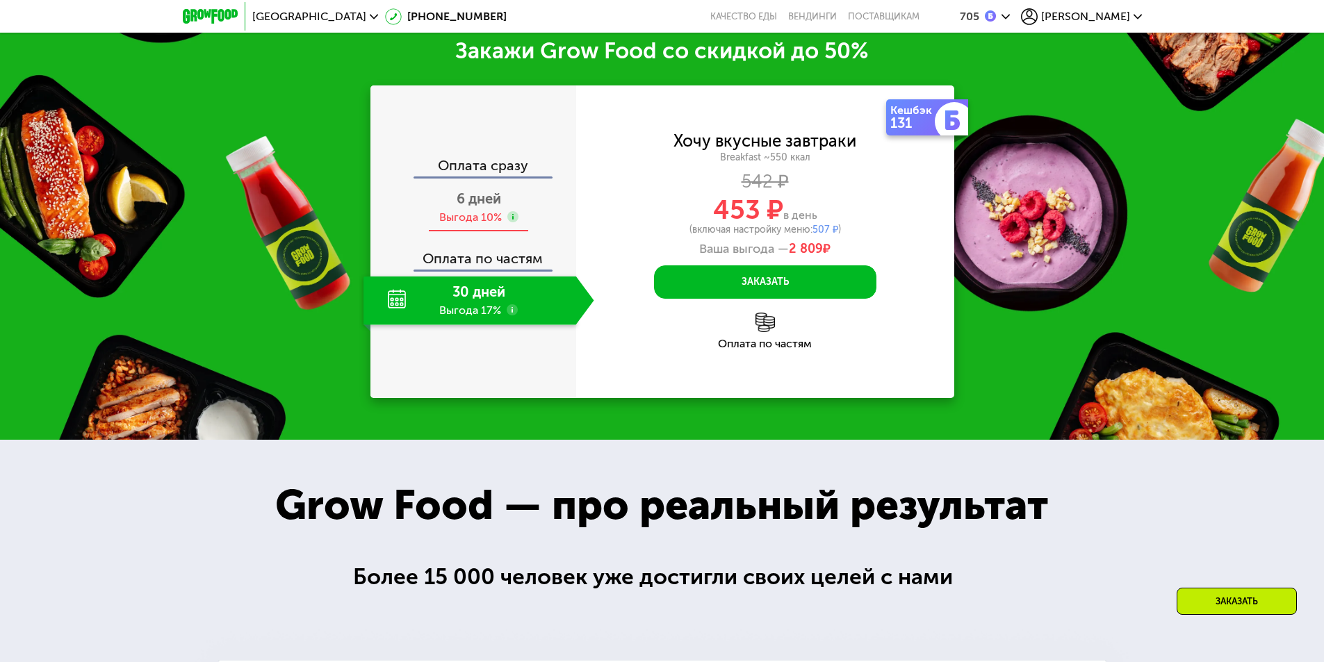
click at [469, 207] on span "6 дней" at bounding box center [479, 198] width 44 height 17
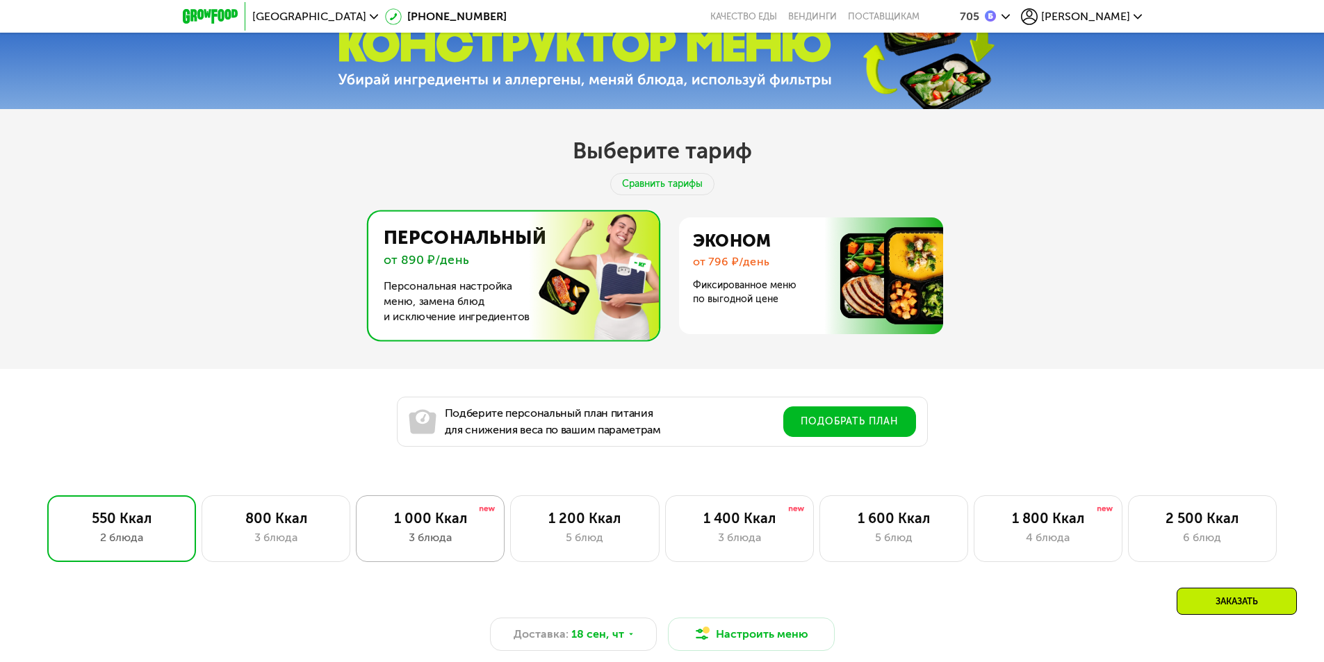
scroll to position [619, 0]
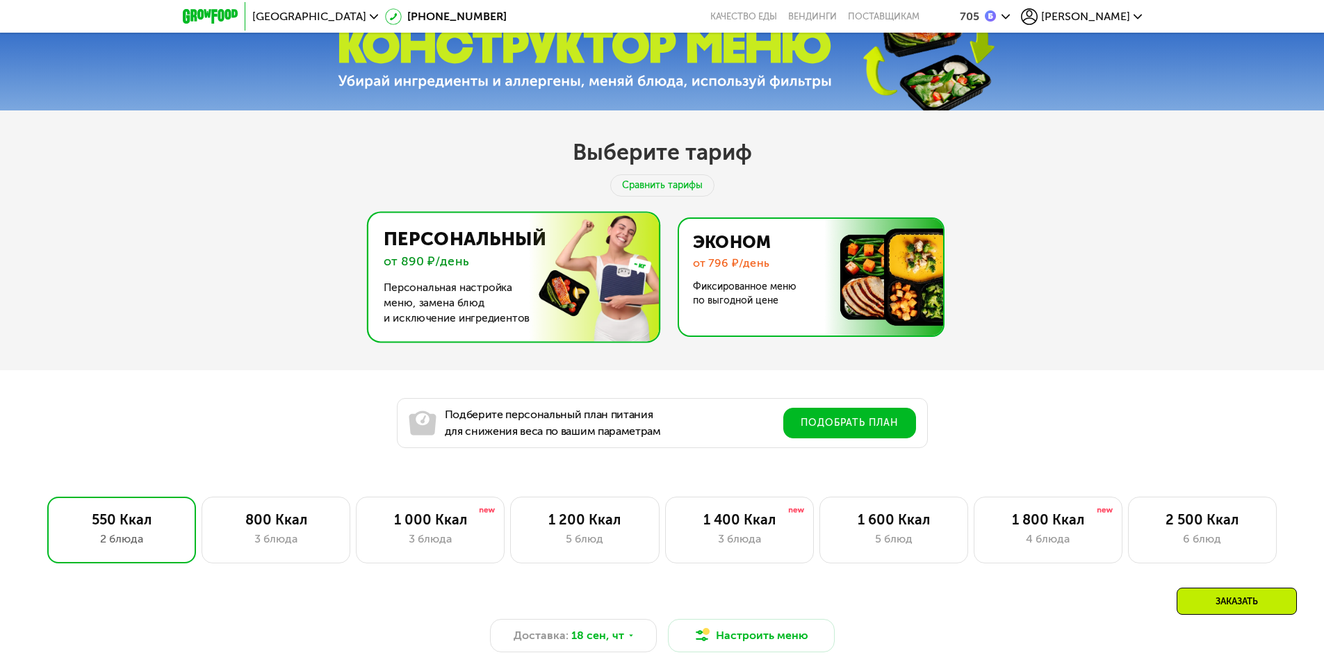
click at [787, 281] on img at bounding box center [807, 277] width 270 height 117
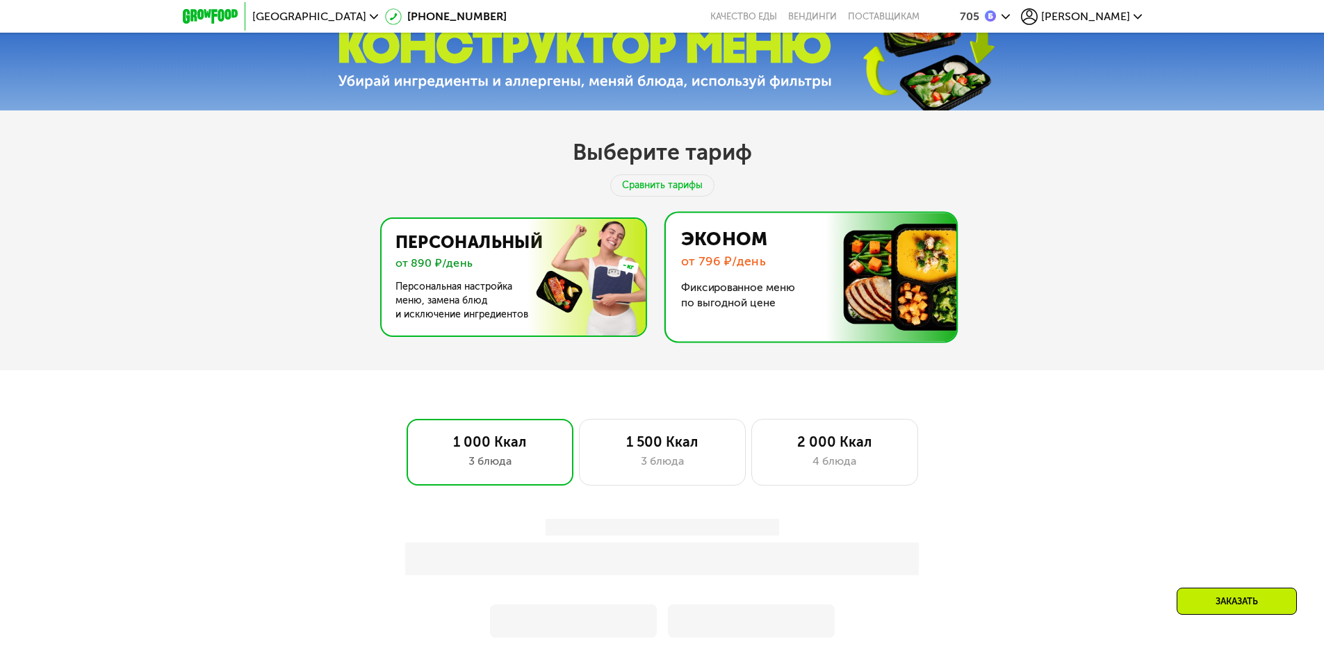
click at [588, 277] on img at bounding box center [510, 277] width 270 height 117
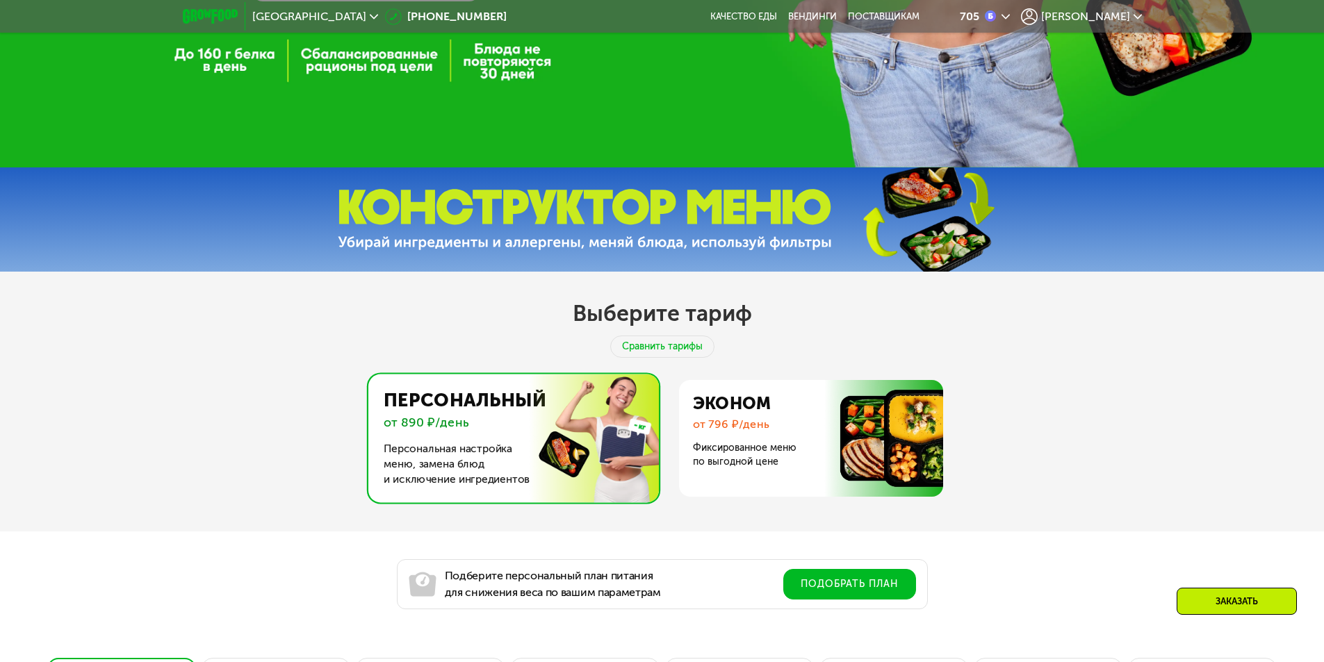
scroll to position [411, 0]
